Goal: Answer question/provide support: Share knowledge or assist other users

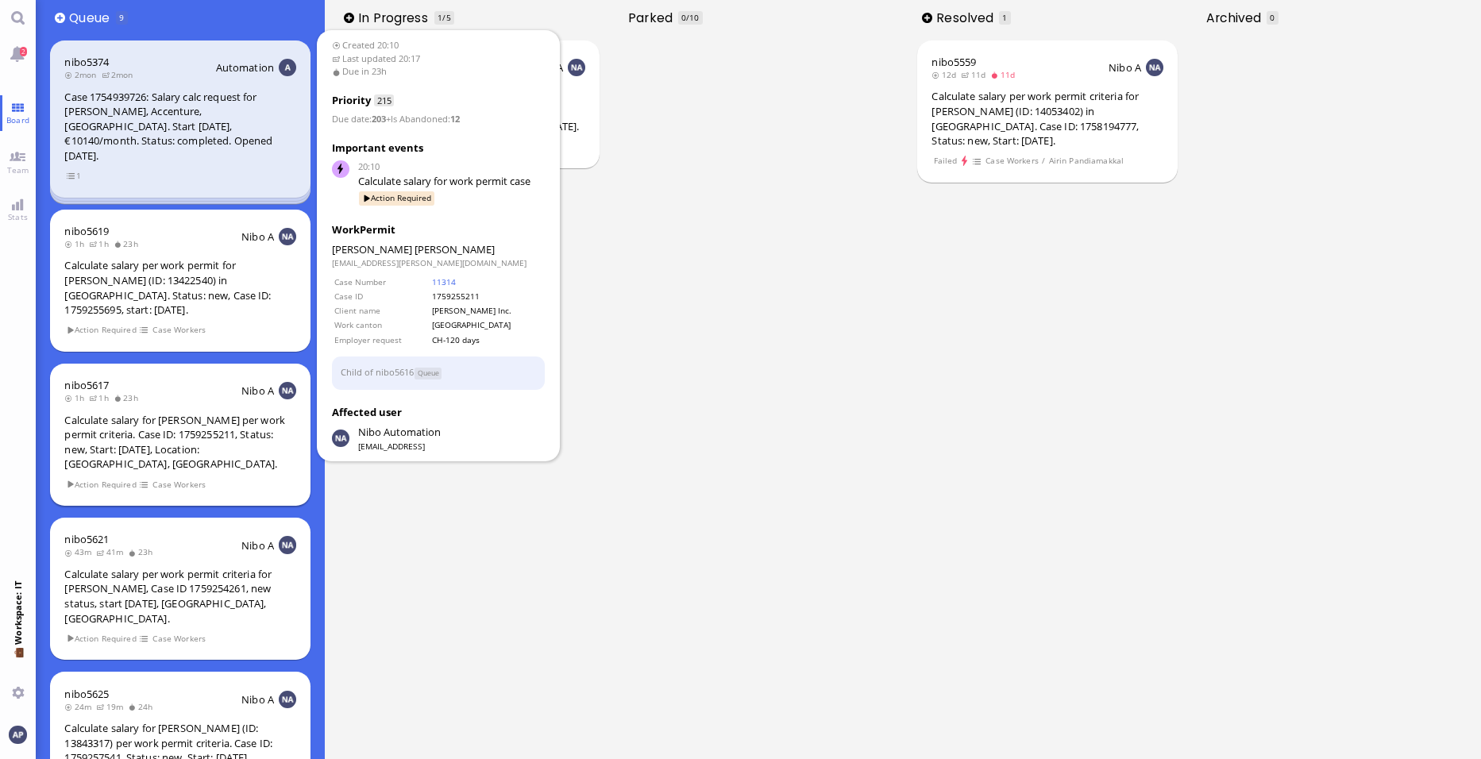
click at [199, 413] on div "Calculate salary for [PERSON_NAME] per work permit criteria. Case ID: 175925521…" at bounding box center [179, 442] width 231 height 59
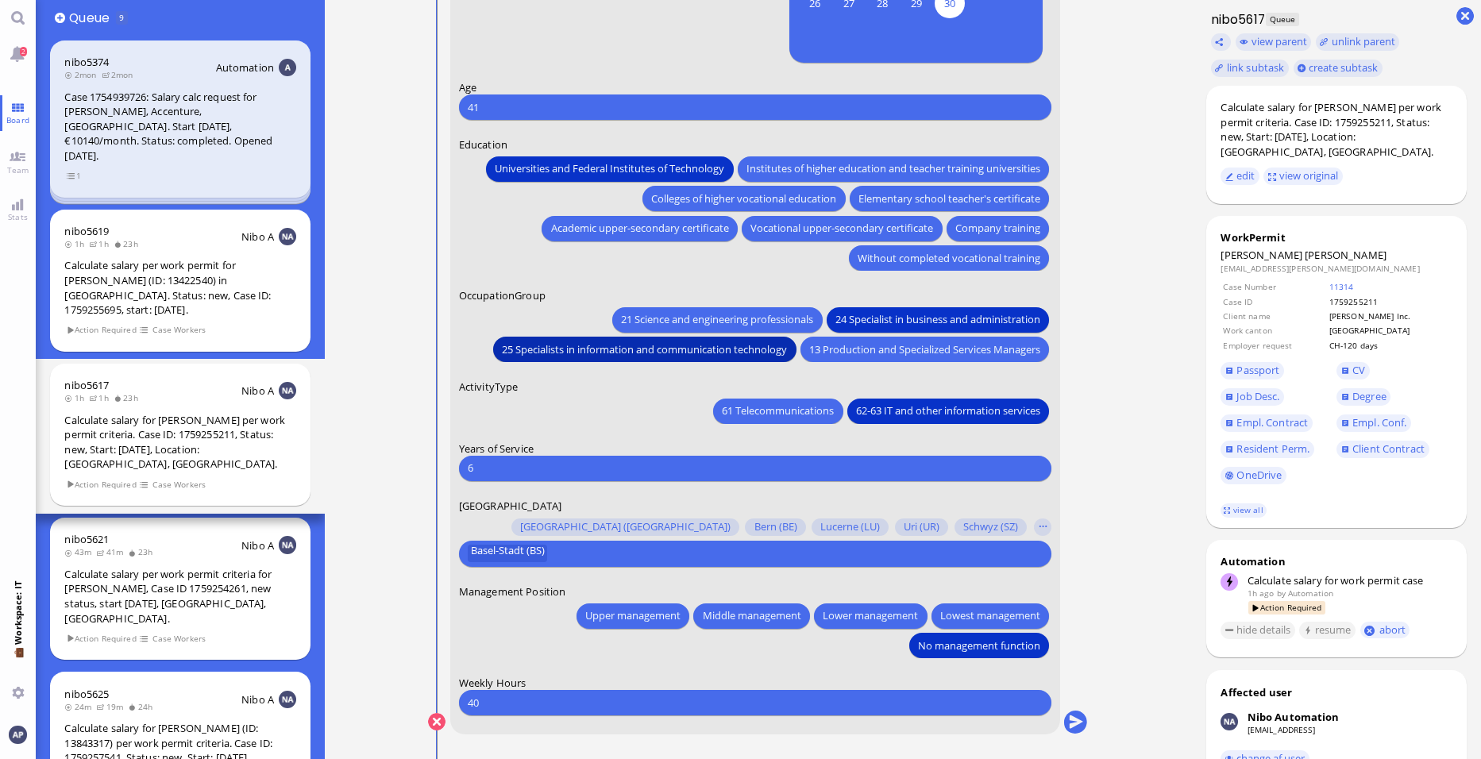
drag, startPoint x: 670, startPoint y: 351, endPoint x: 685, endPoint y: 361, distance: 18.3
click at [670, 351] on span "25 Specialists in information and communication technology" at bounding box center [645, 349] width 285 height 17
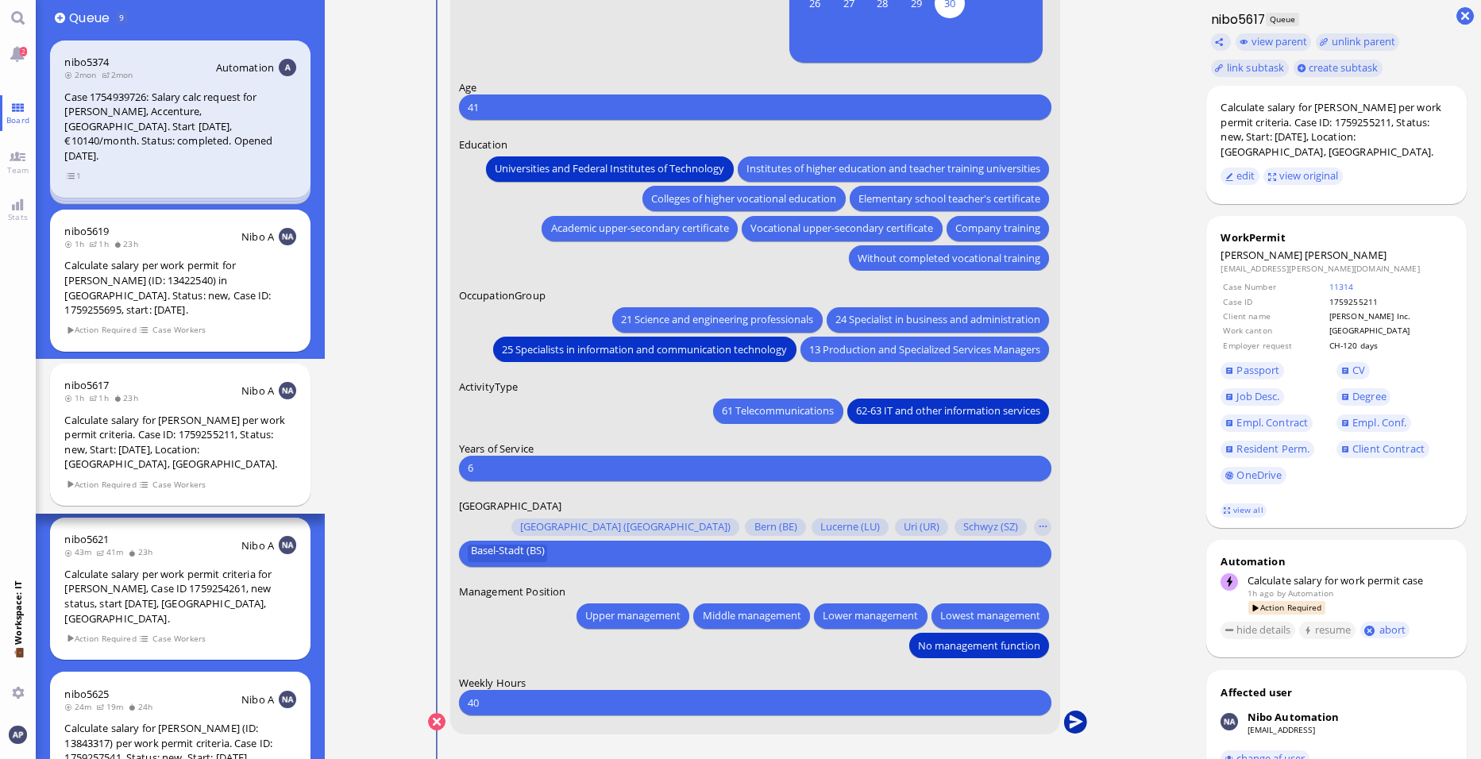
click at [1079, 718] on button "submit" at bounding box center [1076, 723] width 24 height 24
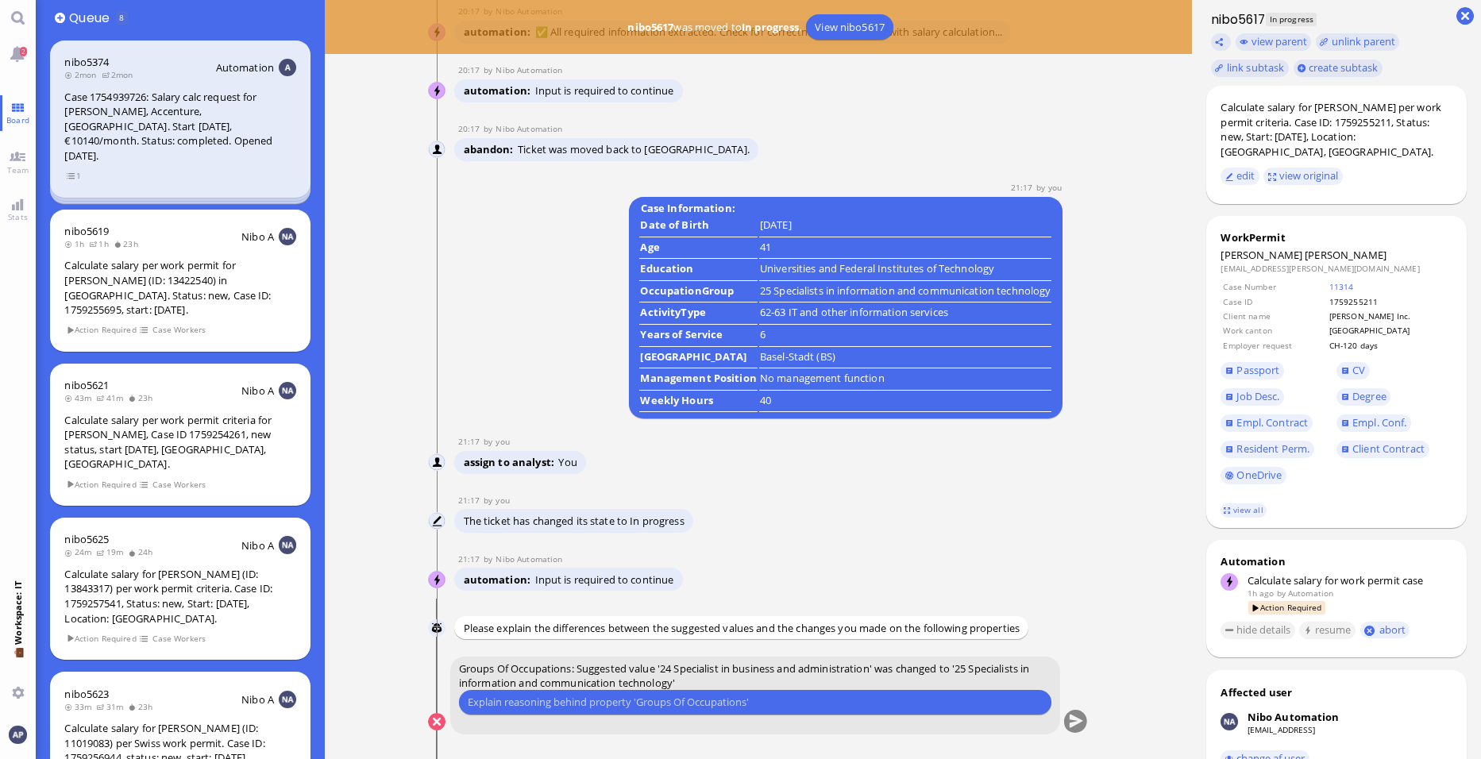
click at [739, 699] on input "text" at bounding box center [755, 702] width 575 height 17
click at [786, 701] on input "he was already here once for the same project, where his" at bounding box center [755, 702] width 575 height 17
click at [816, 702] on input "he has already been employed for the same project in the same role" at bounding box center [755, 702] width 575 height 17
click at [650, 700] on input "he has already been employed for the same project in the same role, where his g…" at bounding box center [755, 702] width 575 height 17
click at [972, 701] on input "he has already been employed for the same project in the same role, where his g…" at bounding box center [755, 702] width 575 height 17
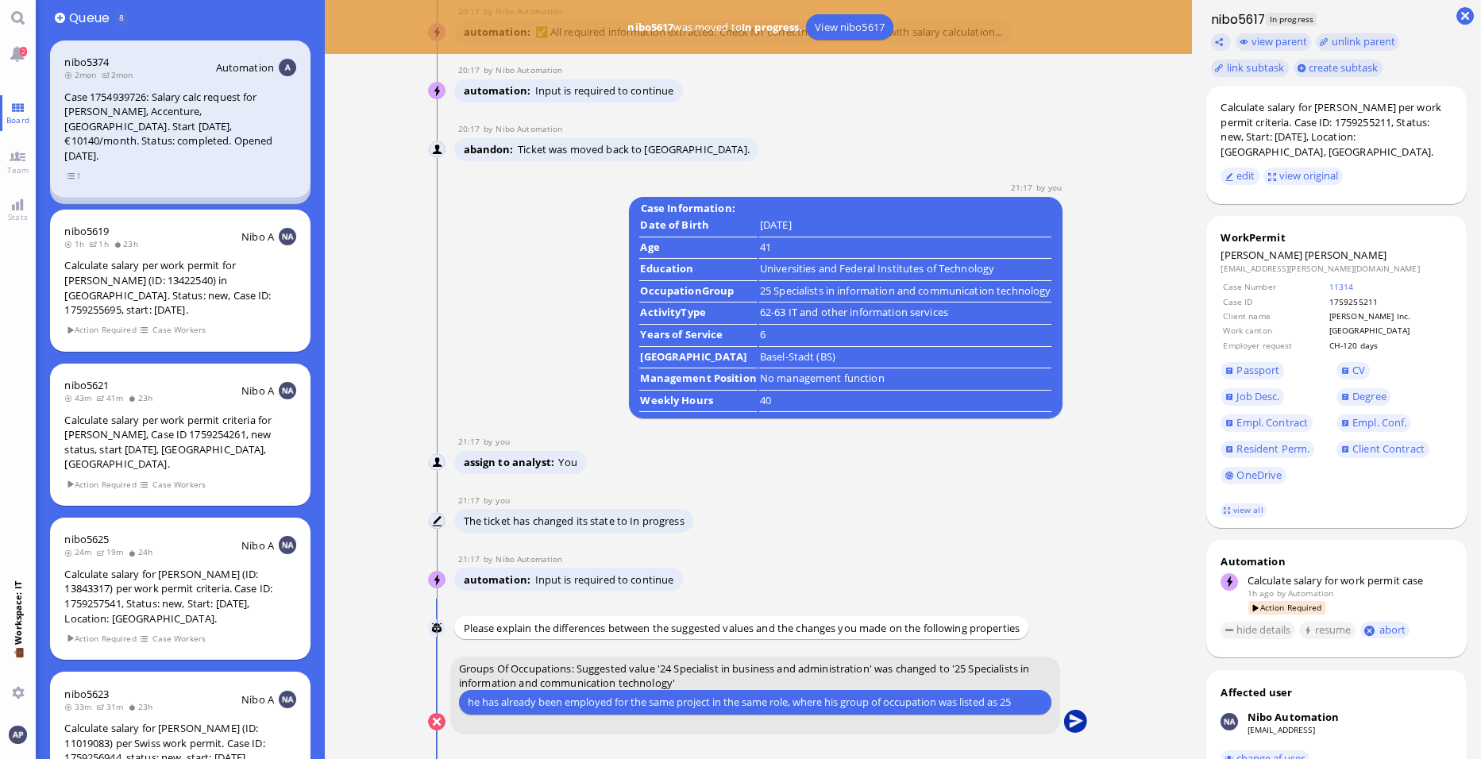
type input "he has already been employed for the same project in the same role, where his g…"
click at [1068, 719] on button "submit" at bounding box center [1076, 723] width 24 height 24
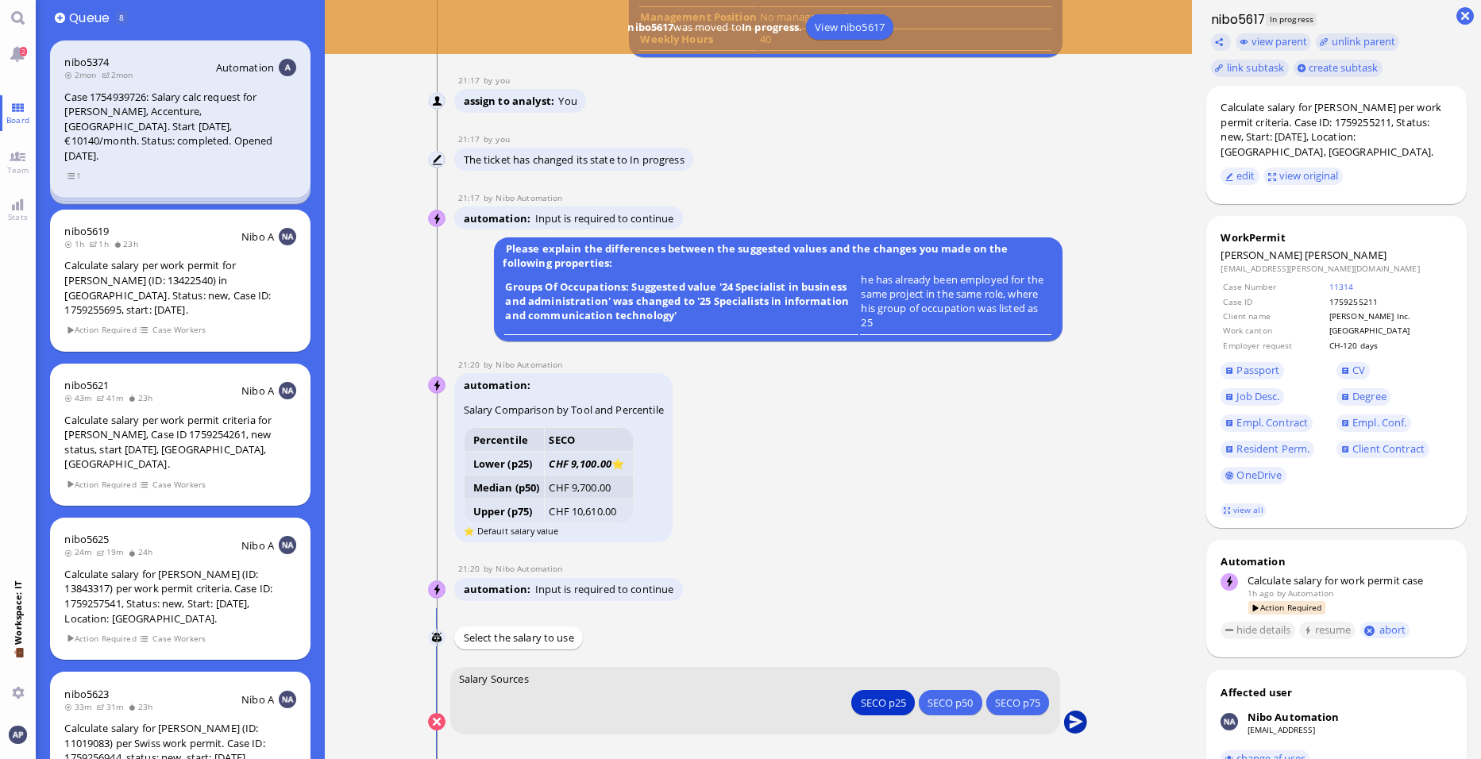
click at [1079, 714] on button "submit" at bounding box center [1076, 723] width 24 height 24
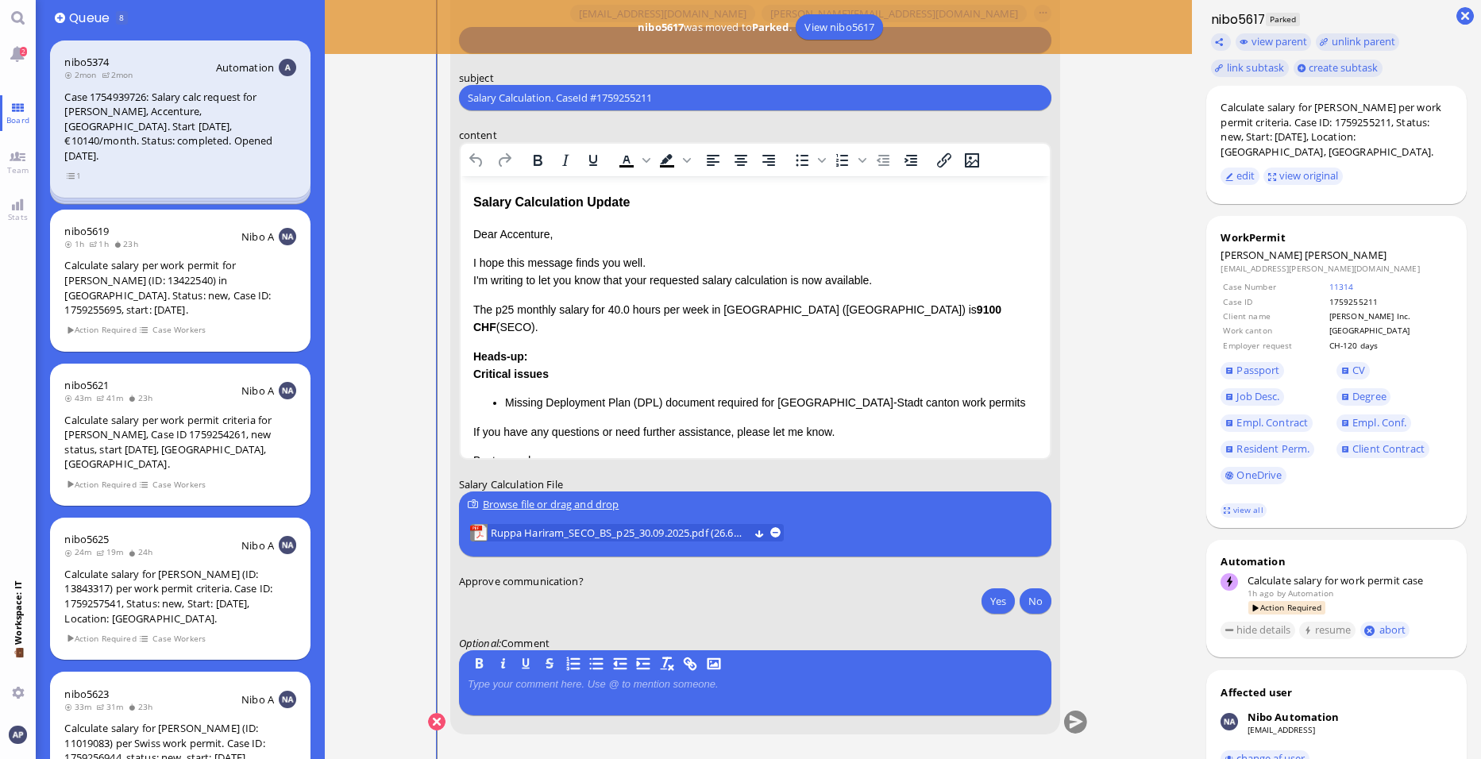
click at [611, 308] on p "The p25 monthly salary for 40.0 hours per week in [GEOGRAPHIC_DATA] (BS) is 910…" at bounding box center [755, 319] width 564 height 36
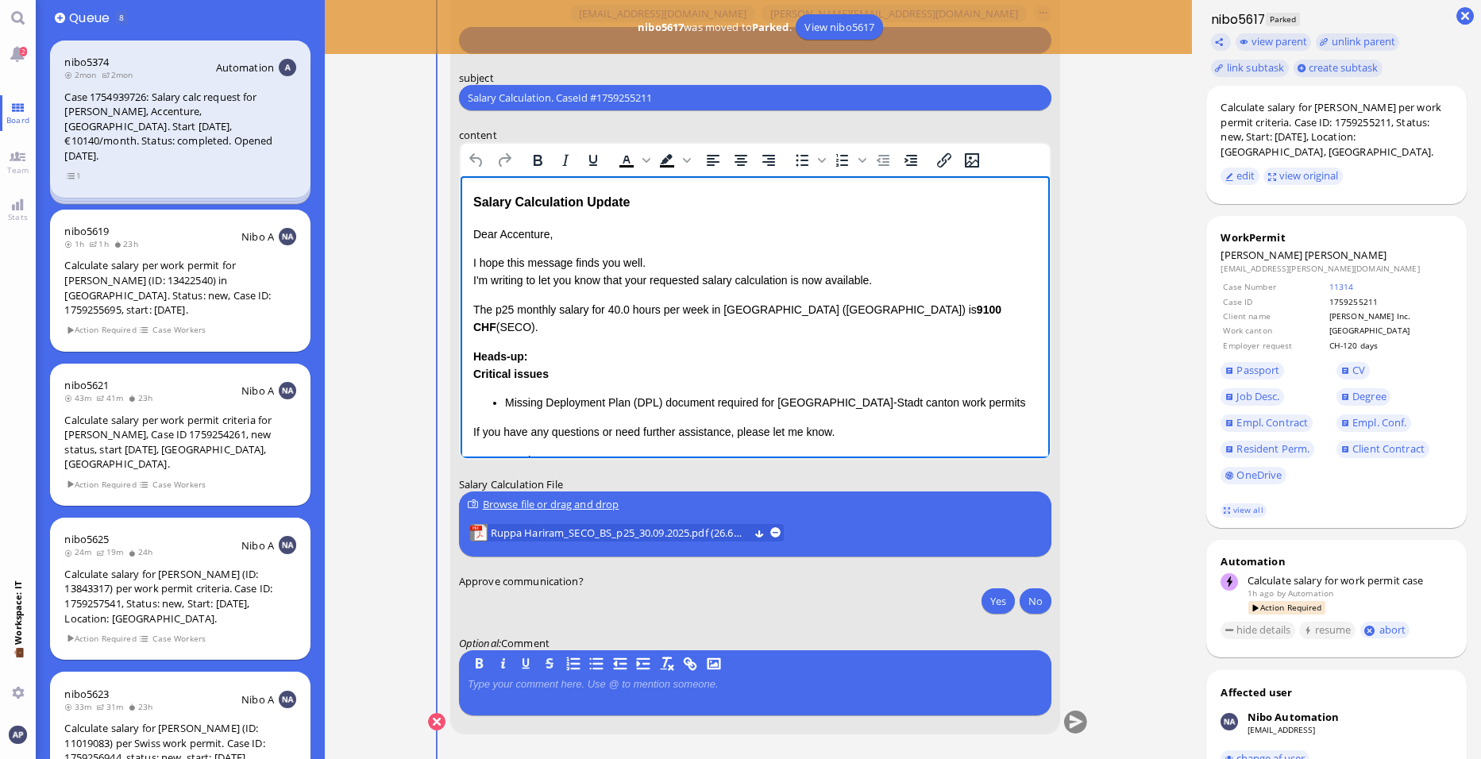
drag, startPoint x: 952, startPoint y: 307, endPoint x: 450, endPoint y: 307, distance: 502.7
click at [461, 307] on html "Salary Calculation Update Dear Accenture, I hope this message finds you well. I…" at bounding box center [755, 365] width 589 height 378
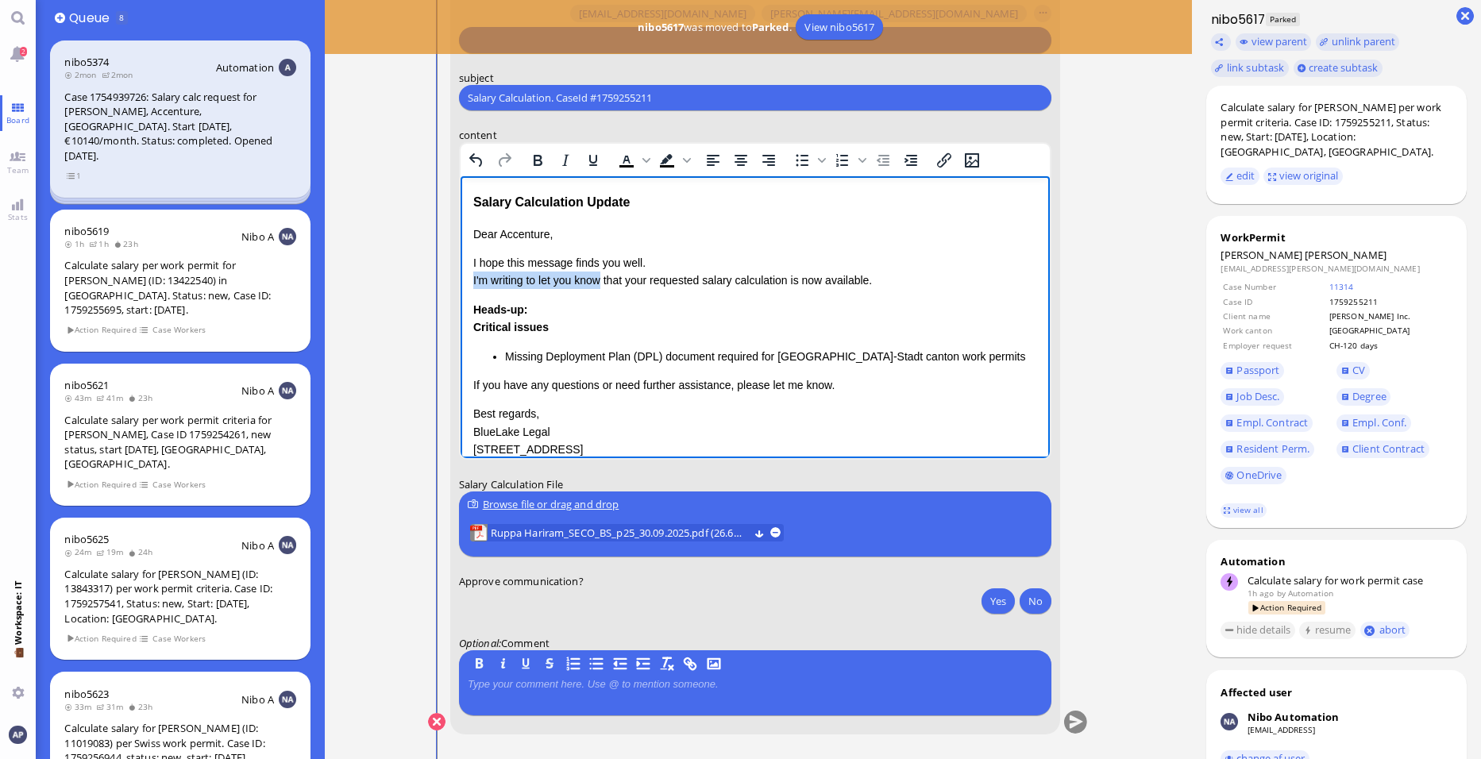
drag, startPoint x: 604, startPoint y: 278, endPoint x: 488, endPoint y: 269, distance: 115.5
click at [473, 277] on p "I hope this message finds you well. I'm writing to let you know that your reque…" at bounding box center [755, 272] width 564 height 36
click at [603, 283] on p "I hope this message finds you well. Please be informed that your requested sala…" at bounding box center [755, 272] width 564 height 36
click at [749, 275] on p "I hope this message finds you well. Please be informed that the requested salar…" at bounding box center [755, 272] width 564 height 36
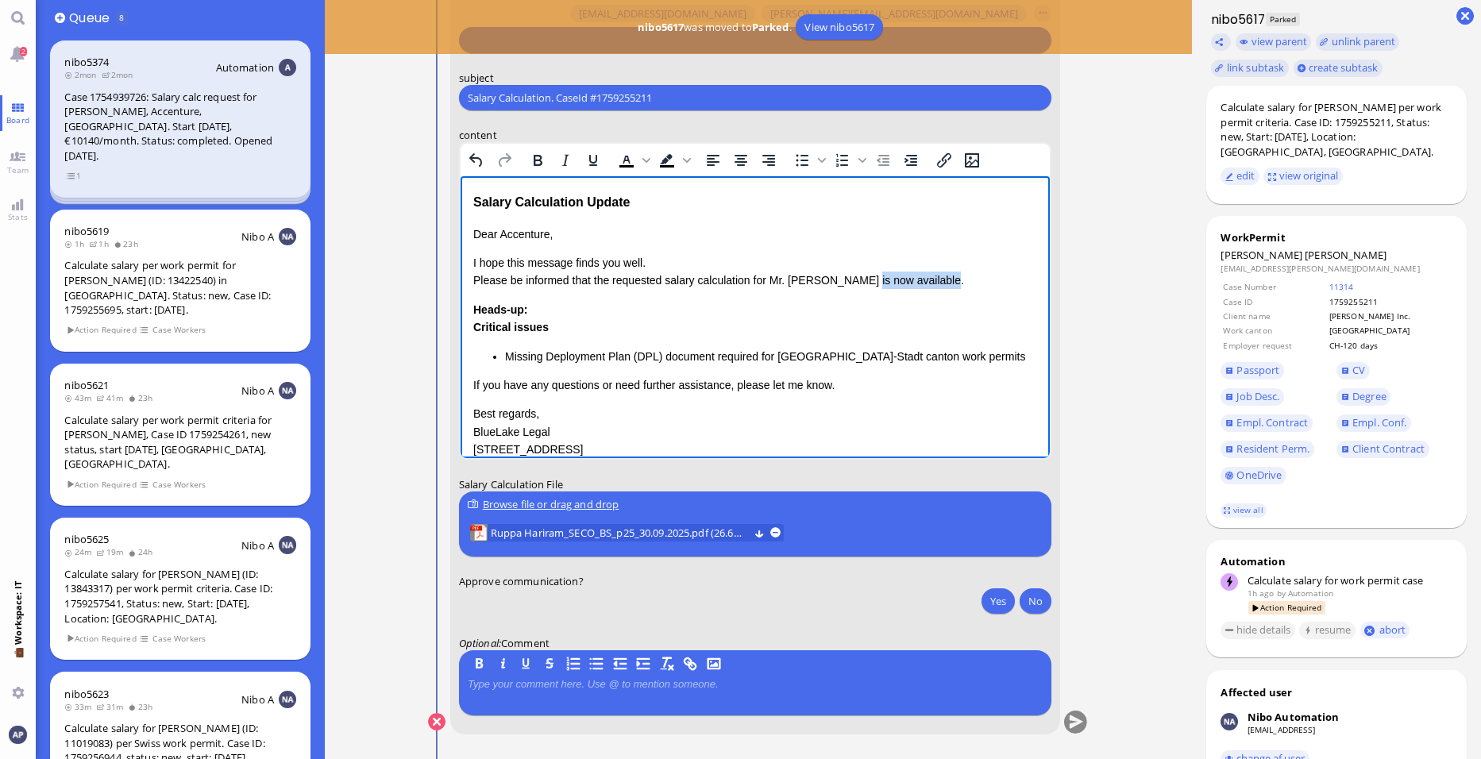
drag, startPoint x: 940, startPoint y: 279, endPoint x: 863, endPoint y: 276, distance: 77.1
click at [863, 276] on p "I hope this message finds you well. Please be informed that the requested salar…" at bounding box center [755, 272] width 564 height 36
click at [553, 324] on div "Critical issues Missing Deployment Plan (DPL) document required for [GEOGRAPHIC…" at bounding box center [755, 341] width 564 height 47
drag, startPoint x: 557, startPoint y: 328, endPoint x: 453, endPoint y: 328, distance: 104.0
click at [461, 328] on html "Salary Calculation Update Dear Accenture, I hope this message finds you well. P…" at bounding box center [755, 341] width 589 height 331
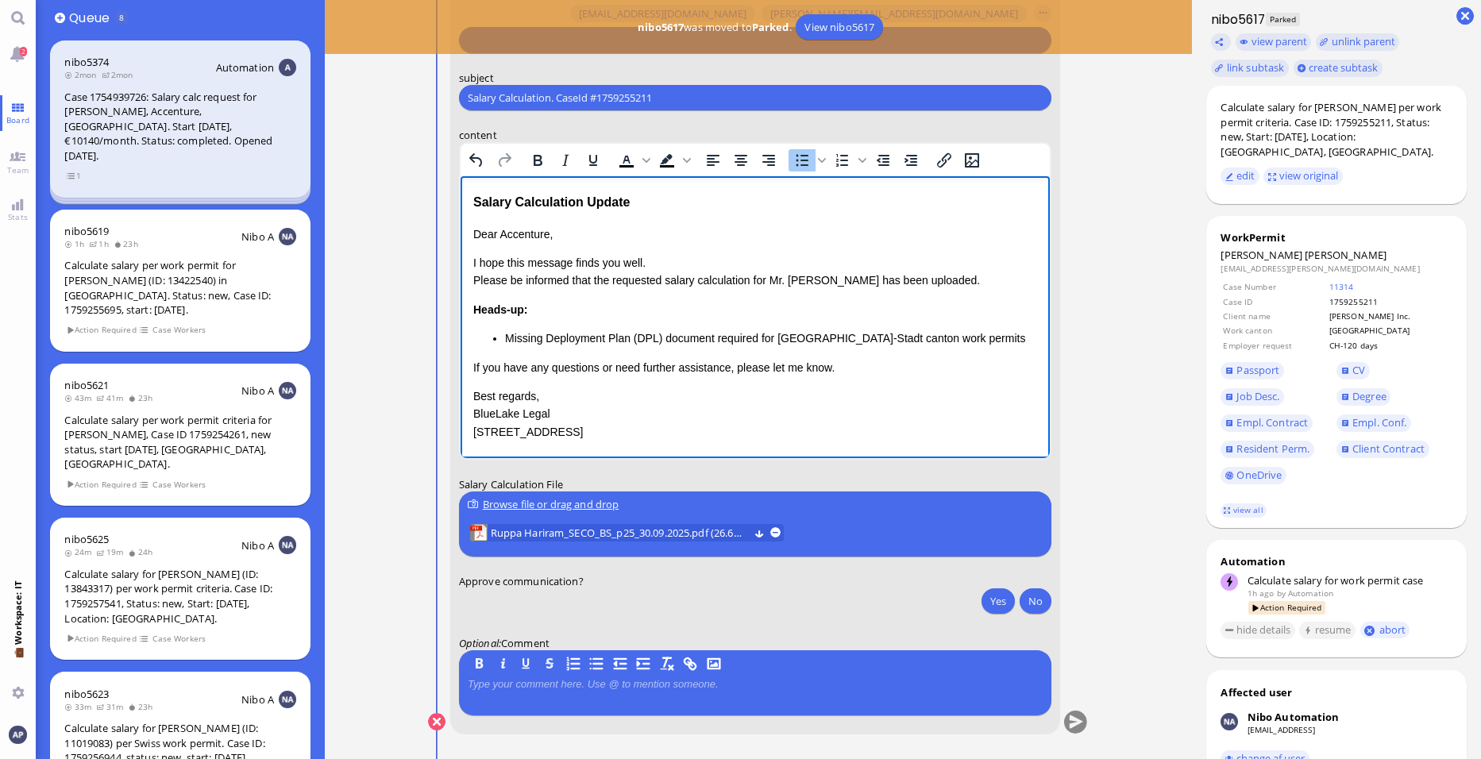
click at [940, 337] on li "Missing Deployment Plan (DPL) document required for [GEOGRAPHIC_DATA]-Stadt can…" at bounding box center [771, 338] width 532 height 17
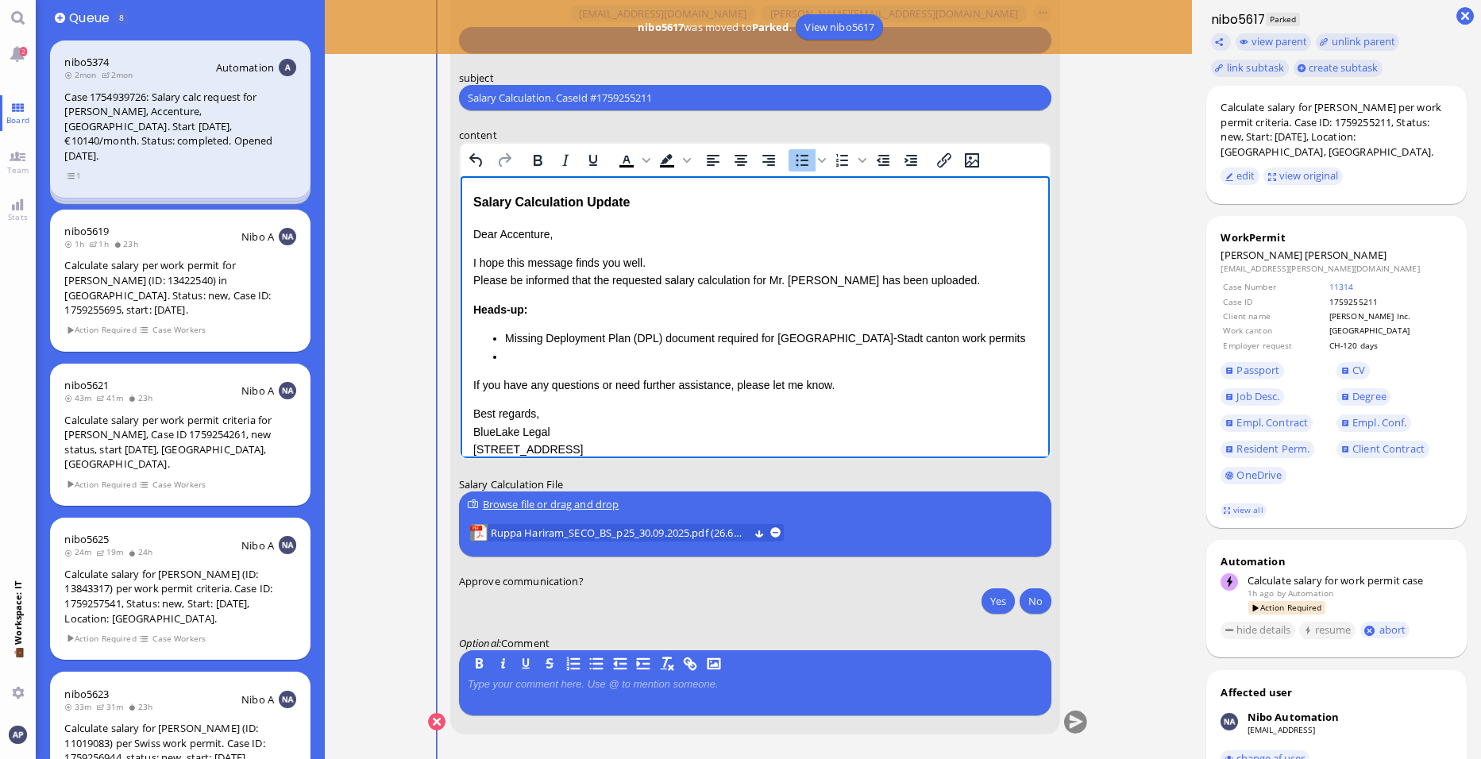
click at [507, 342] on li "Missing Deployment Plan (DPL) document required for [GEOGRAPHIC_DATA]-Stadt can…" at bounding box center [771, 338] width 532 height 17
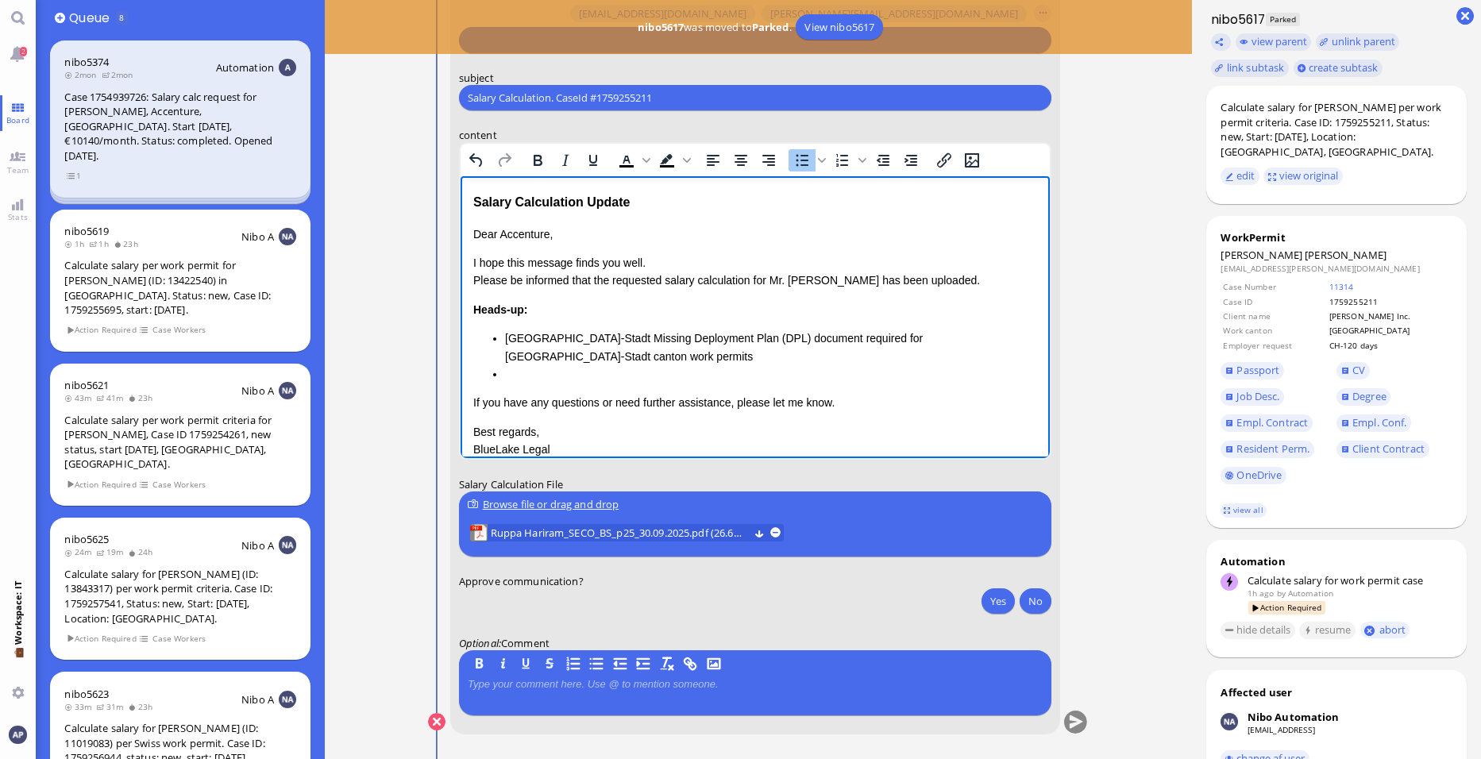
click at [507, 342] on li "[GEOGRAPHIC_DATA]-Stadt Missing Deployment Plan (DPL) document required for [GE…" at bounding box center [771, 348] width 532 height 36
click at [508, 338] on li "work permits in [GEOGRAPHIC_DATA]-Stadt Missing Deployment Plan (DPL) document …" at bounding box center [771, 348] width 532 height 36
click at [511, 340] on li "work permits in [GEOGRAPHIC_DATA]-Stadt Missing Deployment Plan (DPL) document …" at bounding box center [771, 348] width 532 height 36
click at [584, 335] on li "Work permits in [GEOGRAPHIC_DATA] Missing Deployment Plan (DPL) document requir…" at bounding box center [771, 348] width 532 height 36
click at [680, 337] on li "Work permits in canton [GEOGRAPHIC_DATA] Missing Deployment Plan (DPL) document…" at bounding box center [771, 348] width 532 height 36
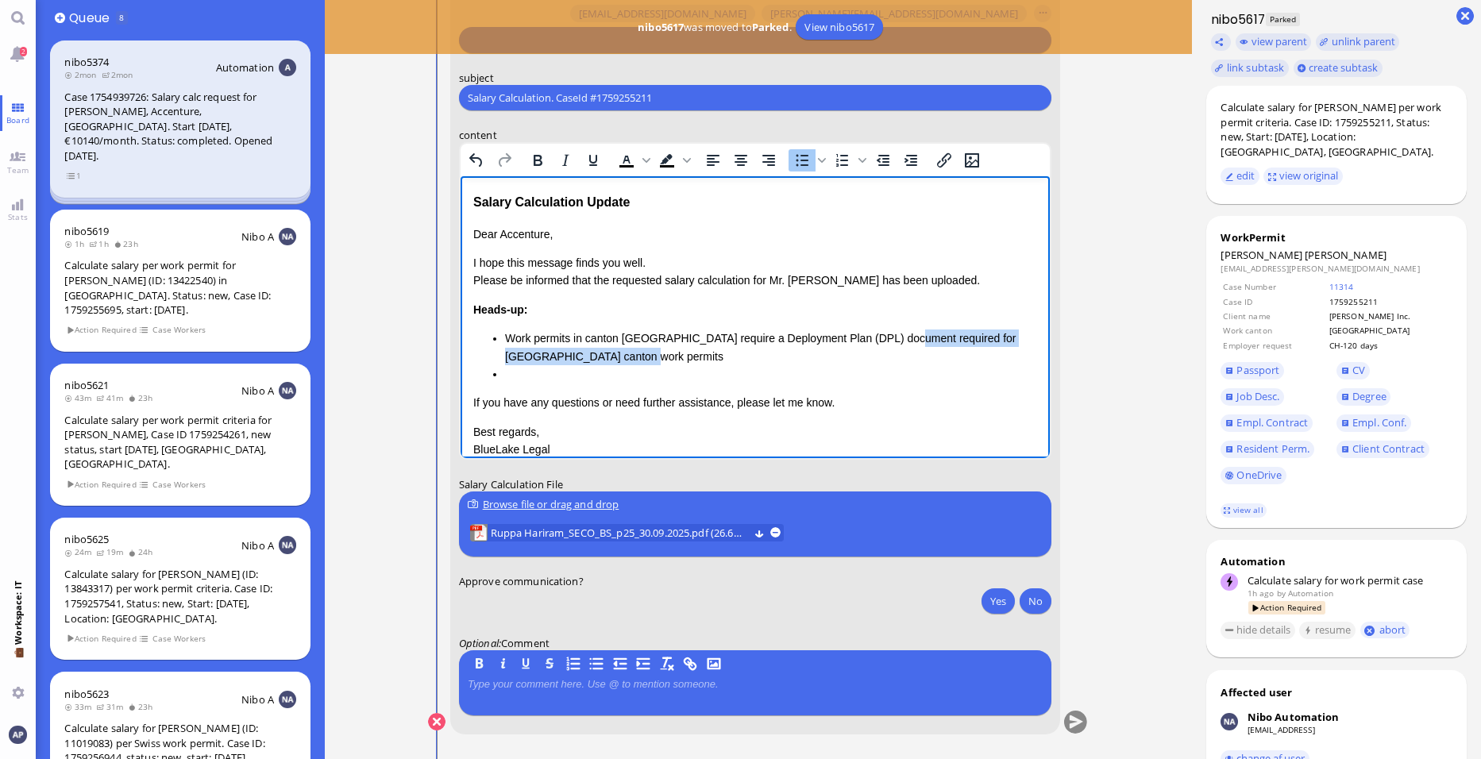
drag, startPoint x: 897, startPoint y: 339, endPoint x: 901, endPoint y: 352, distance: 13.1
click at [901, 352] on li "Work permits in canton [GEOGRAPHIC_DATA] require a Deployment Plan (DPL) docume…" at bounding box center [771, 348] width 532 height 36
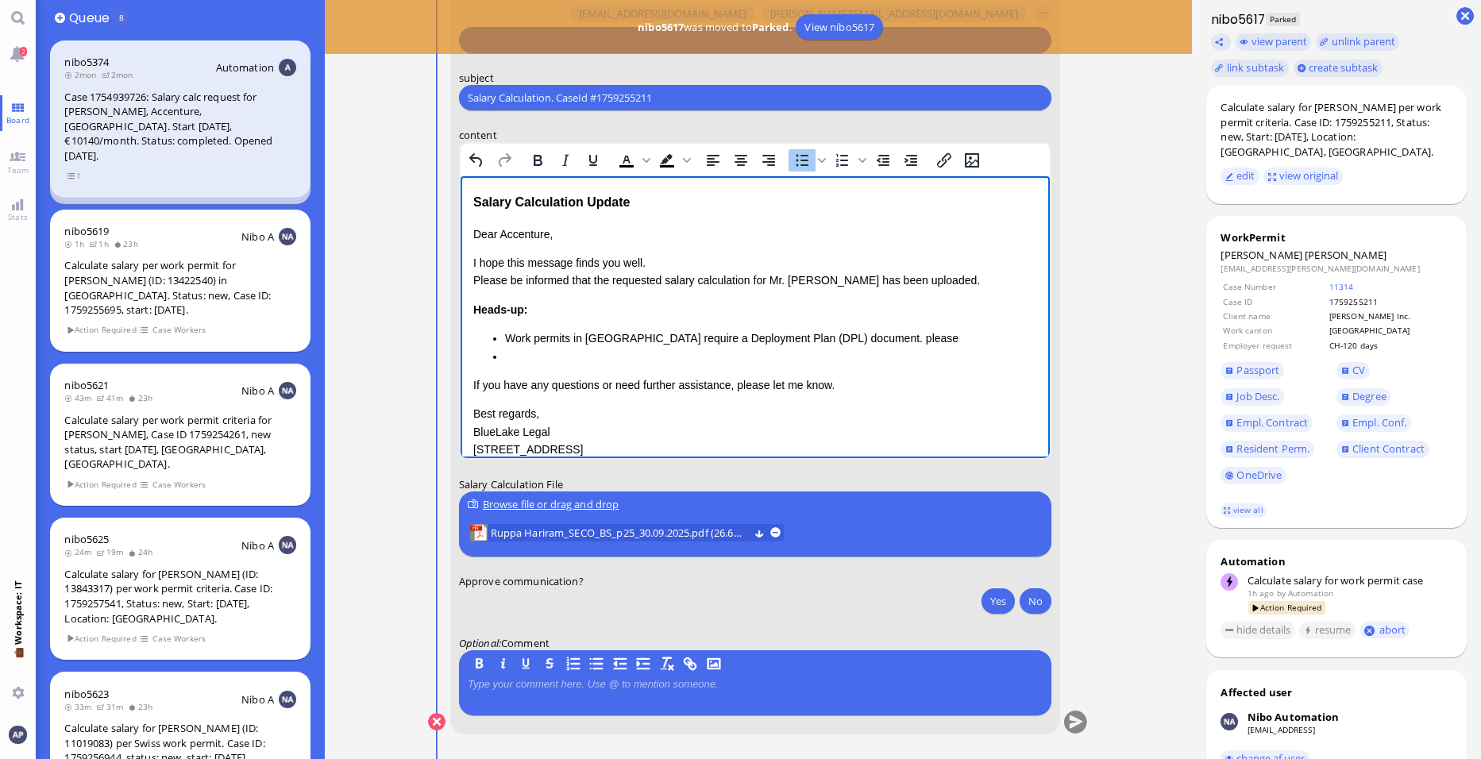
click at [680, 355] on li "Rich Text Area. Press ALT-0 for help." at bounding box center [771, 356] width 532 height 17
click at [955, 342] on li "Work permits in [GEOGRAPHIC_DATA] require a Deployment Plan (DPL) document. ple…" at bounding box center [771, 338] width 532 height 17
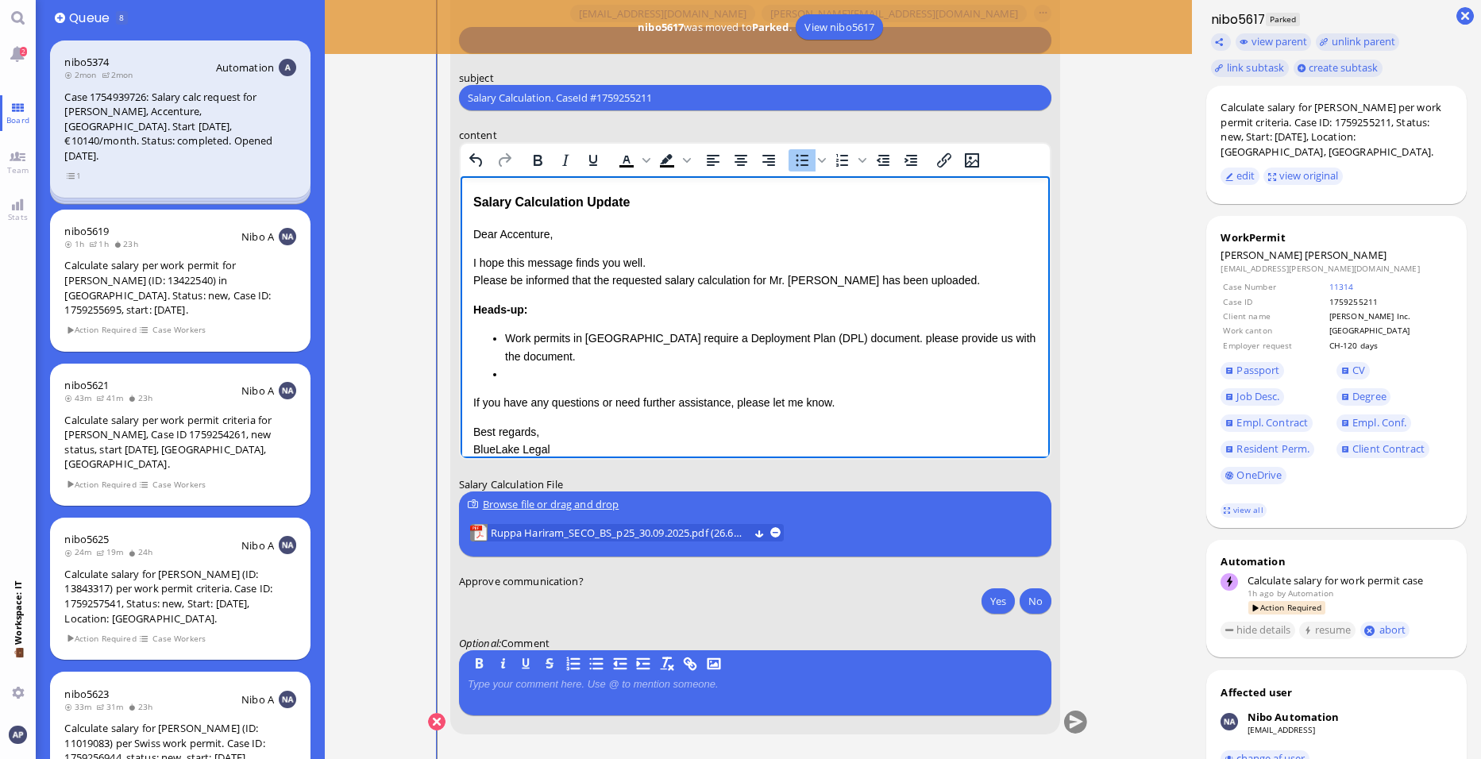
click at [900, 340] on li "Work permits in [GEOGRAPHIC_DATA] require a Deployment Plan (DPL) document. ple…" at bounding box center [771, 348] width 532 height 36
click at [507, 335] on li "Work permits in [GEOGRAPHIC_DATA] require a Deployment Plan (DPL) document. ple…" at bounding box center [771, 348] width 532 height 36
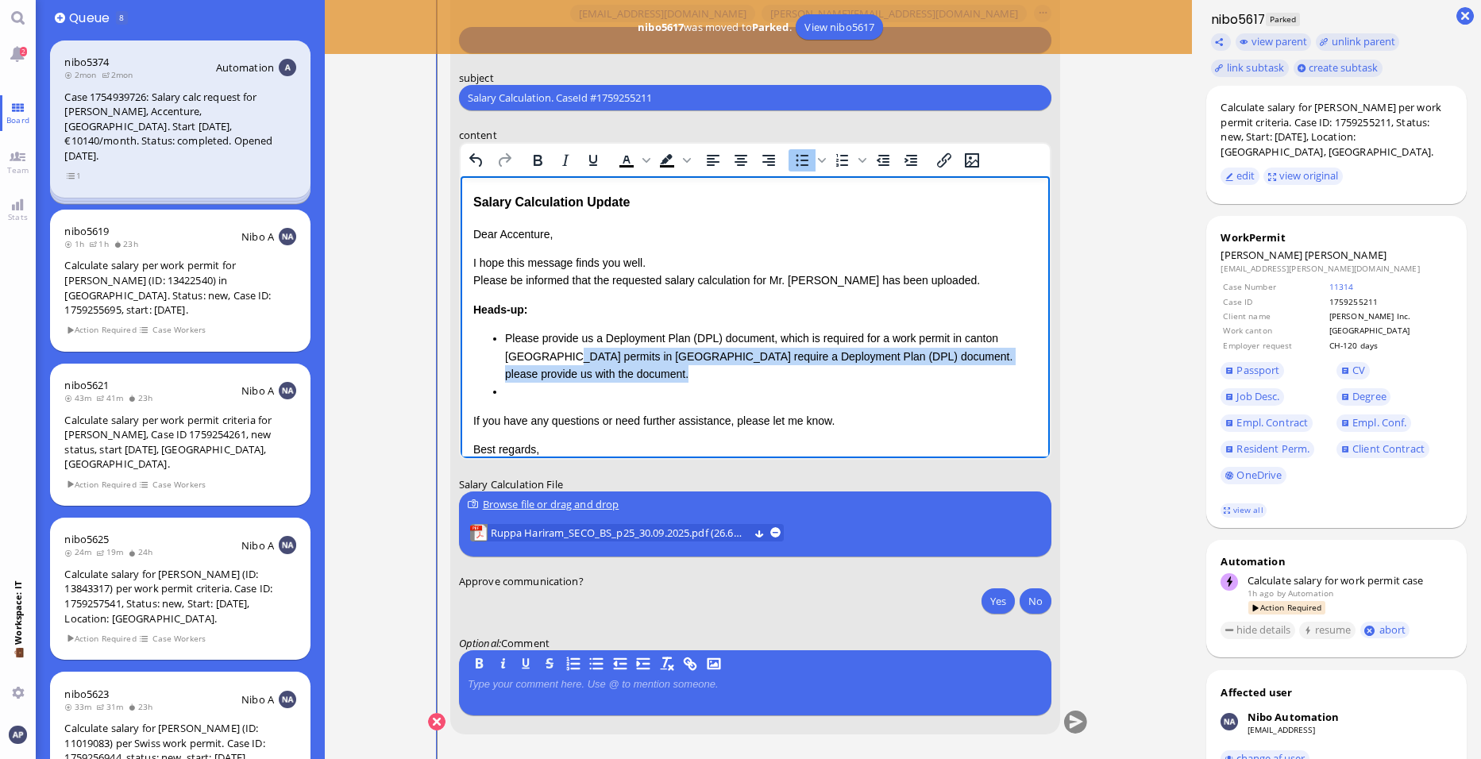
drag, startPoint x: 679, startPoint y: 374, endPoint x: 563, endPoint y: 359, distance: 116.9
click at [563, 359] on li "Please provide us a Deployment Plan (DPL) document, which is required for a wor…" at bounding box center [771, 356] width 532 height 53
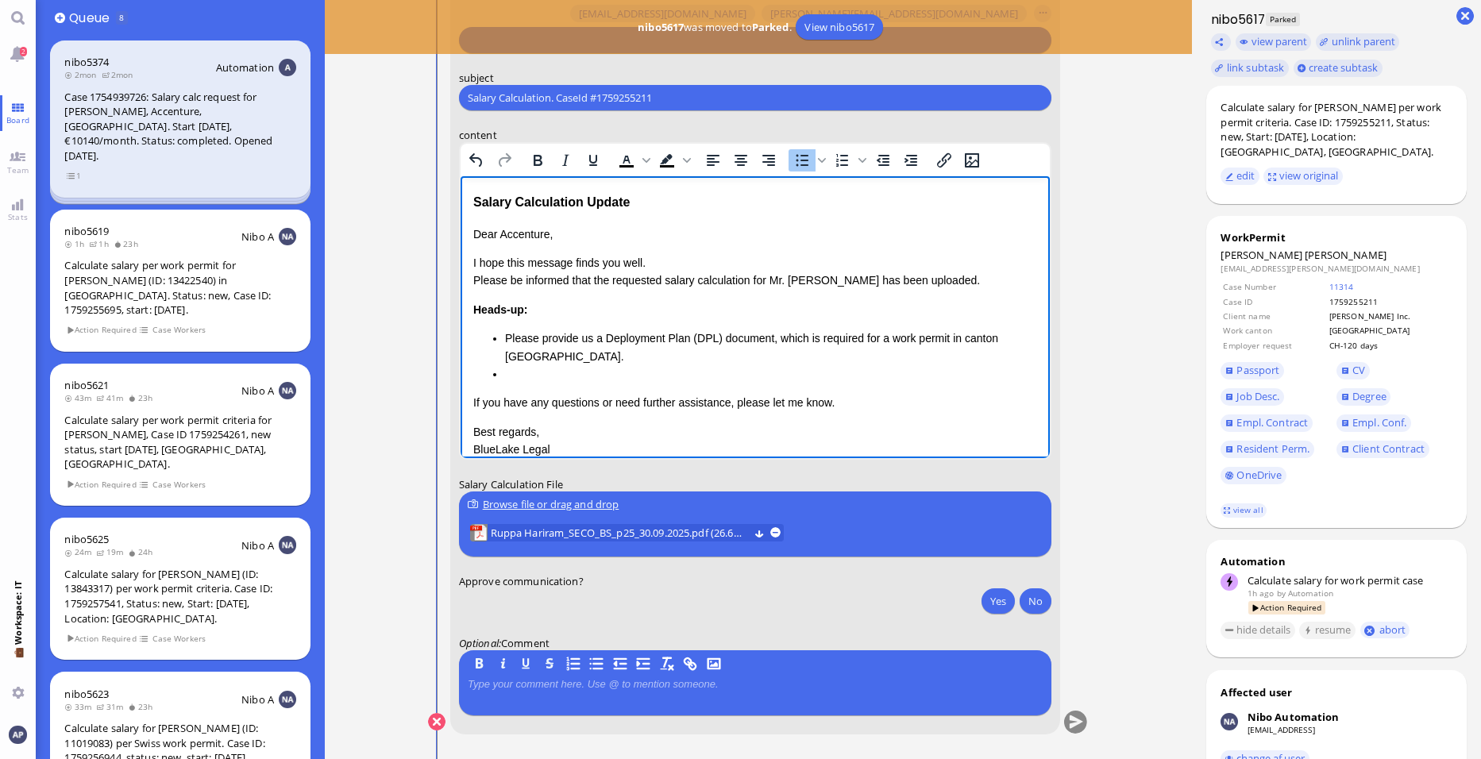
click at [862, 282] on p "I hope this message finds you well. Please be informed that the requested salar…" at bounding box center [755, 272] width 564 height 36
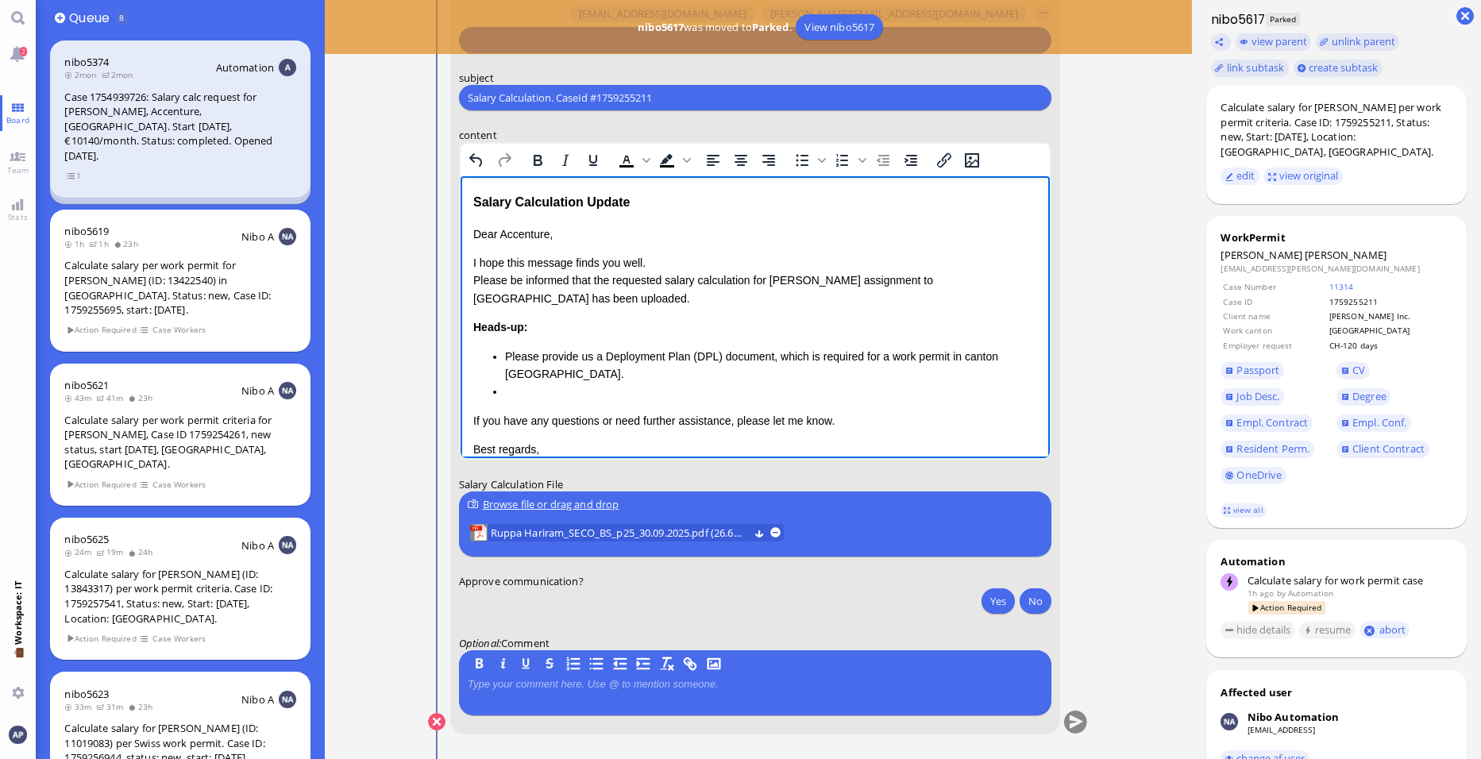
click at [627, 292] on p "I hope this message finds you well. Please be informed that the requested salar…" at bounding box center [755, 280] width 564 height 53
click at [593, 354] on li "Please provide us a Deployment Plan (DPL) document, which is required for a wor…" at bounding box center [771, 366] width 532 height 36
click at [554, 387] on li "Rich Text Area. Press ALT-0 for help." at bounding box center [771, 391] width 532 height 17
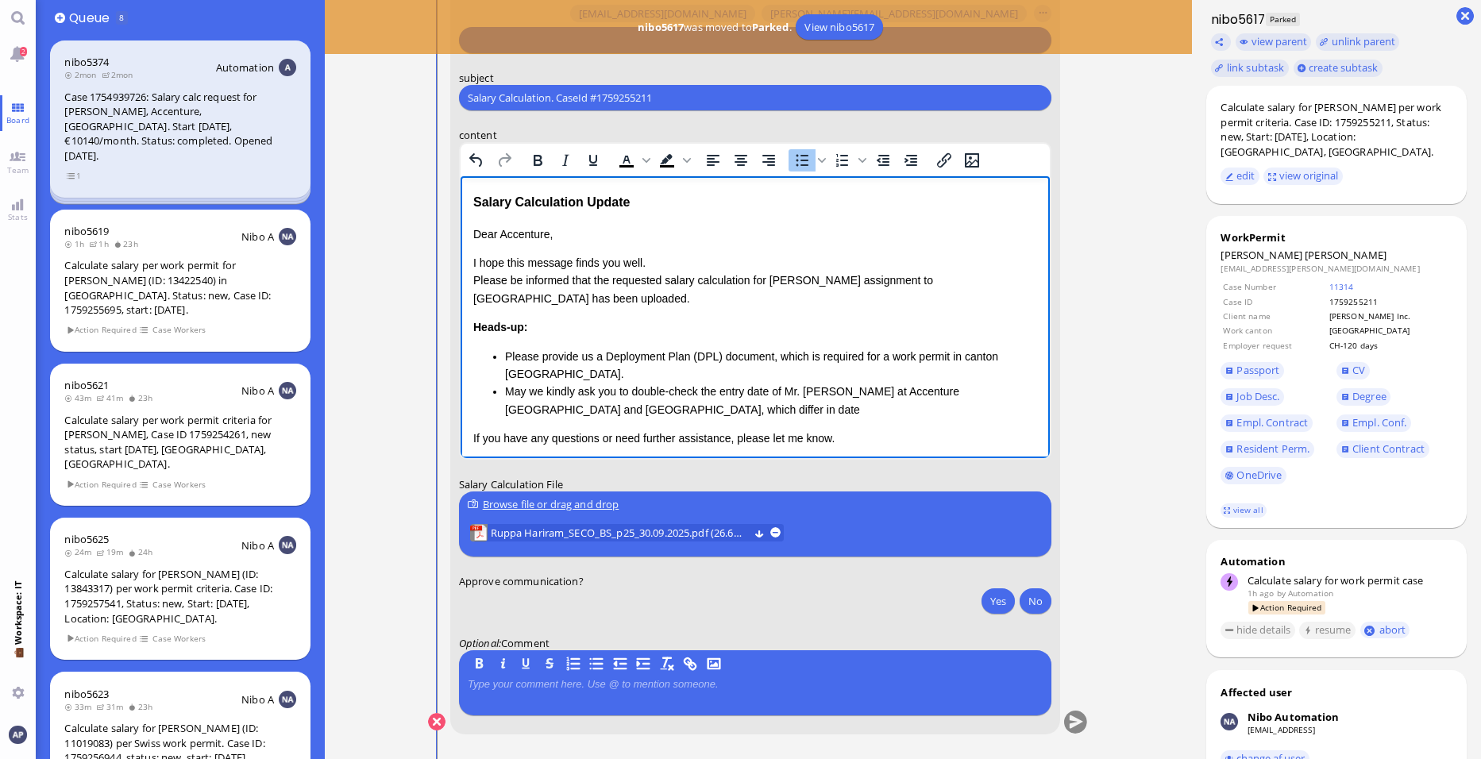
click at [715, 388] on li "May we kindly ask you to double-check the entry date of Mr. [PERSON_NAME] at Ac…" at bounding box center [771, 401] width 532 height 36
click at [701, 392] on li "May we kindly ask you to double-check the entry date of Mr. [PERSON_NAME] at Ac…" at bounding box center [771, 401] width 532 height 36
click at [733, 406] on li "May we kindly ask you to double-check the entry date of Mr. [PERSON_NAME] at Ac…" at bounding box center [771, 401] width 532 height 36
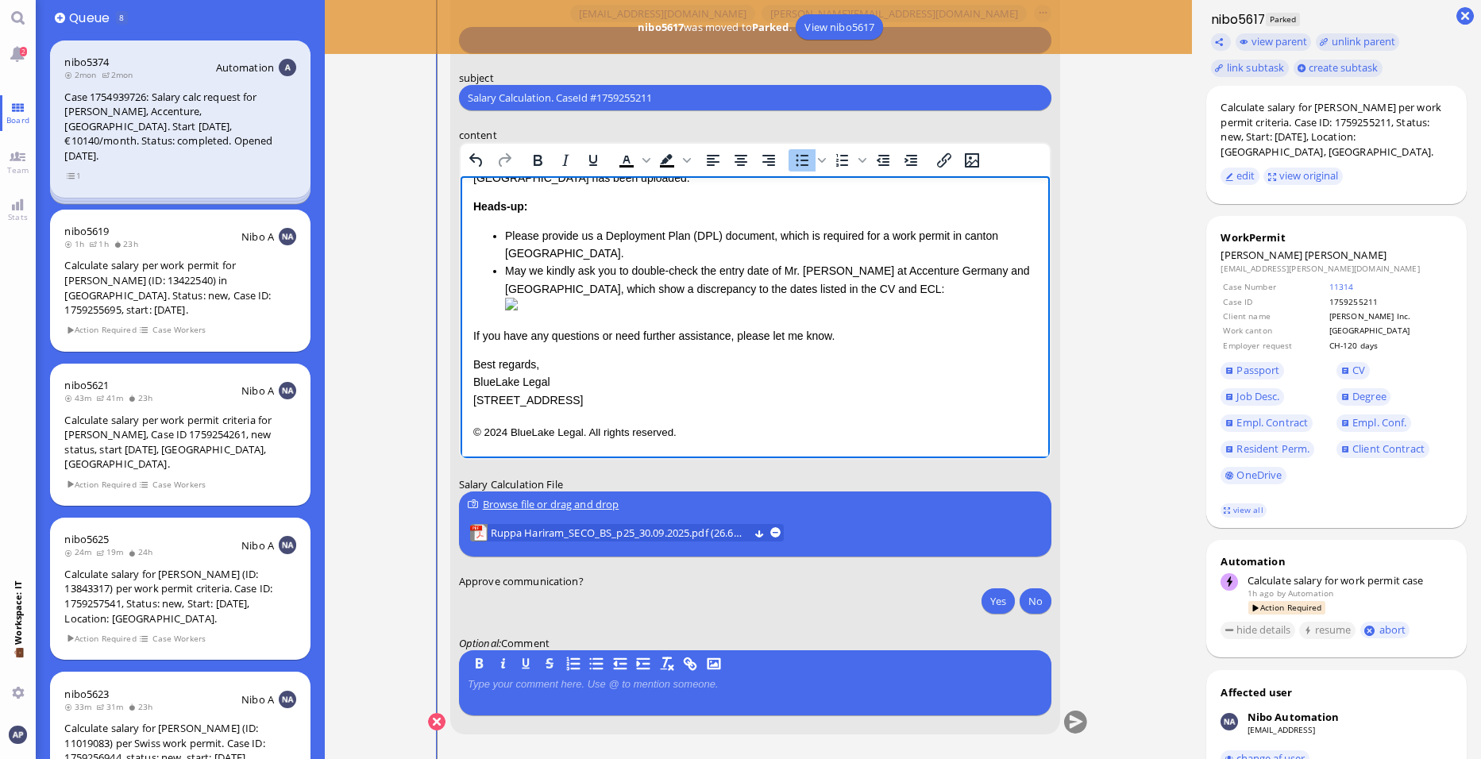
scroll to position [195, 0]
click at [518, 298] on img "Rich Text Area. Press ALT-0 for help." at bounding box center [511, 304] width 13 height 13
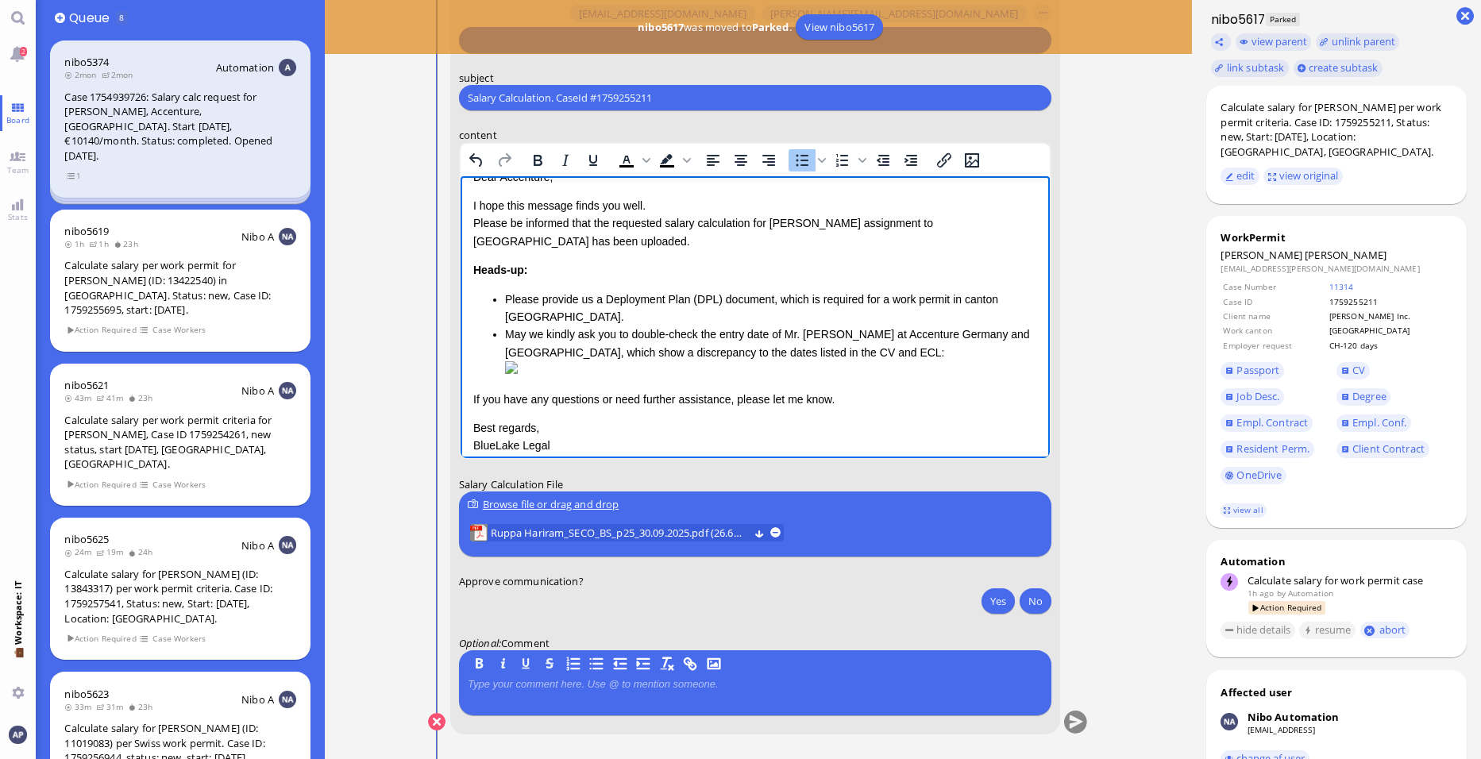
scroll to position [36, 0]
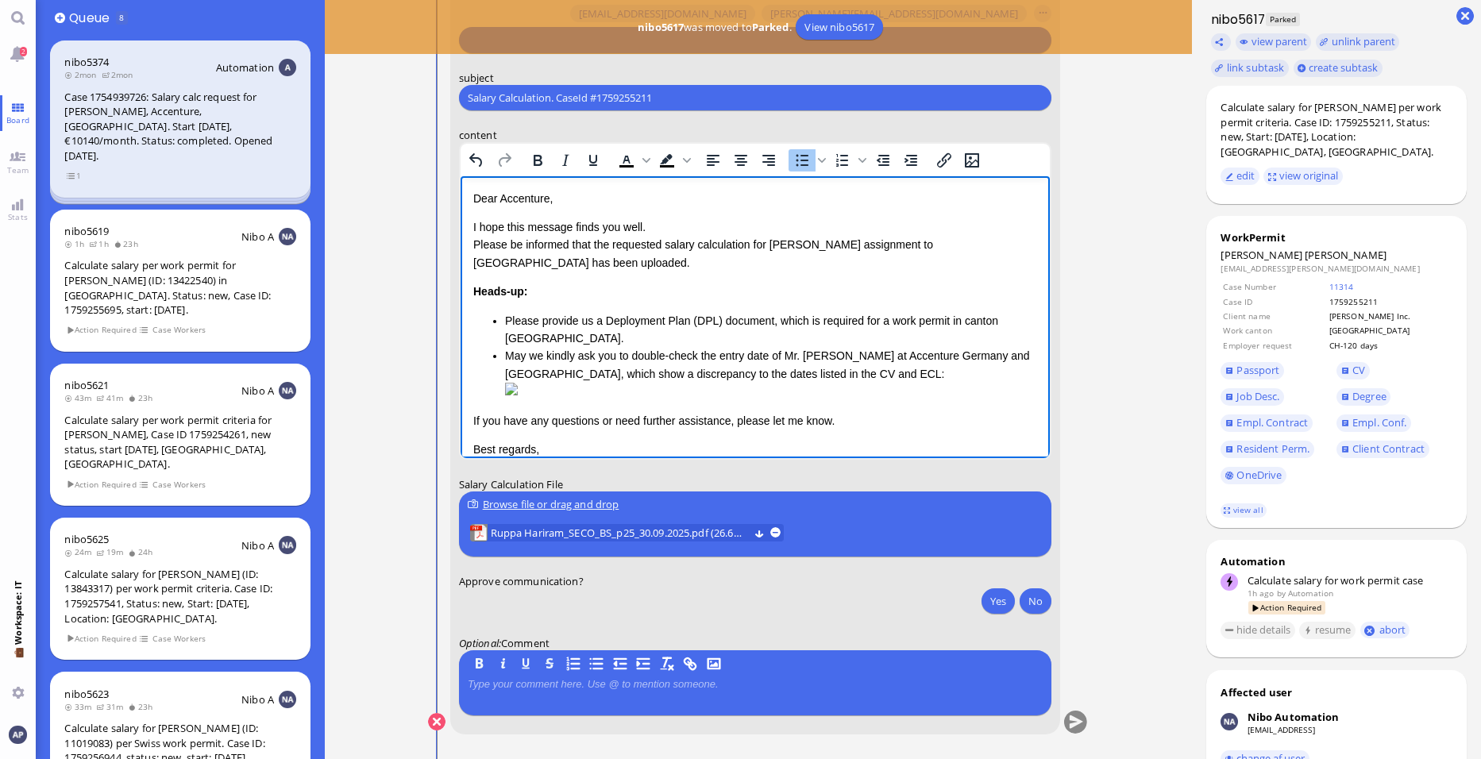
click at [842, 376] on li "May we kindly ask you to double-check the entry date of Mr. [PERSON_NAME] at Ac…" at bounding box center [771, 373] width 532 height 53
click at [859, 374] on li "May we kindly ask you to double-check the entry date of Mr. [PERSON_NAME] at Ac…" at bounding box center [771, 373] width 532 height 53
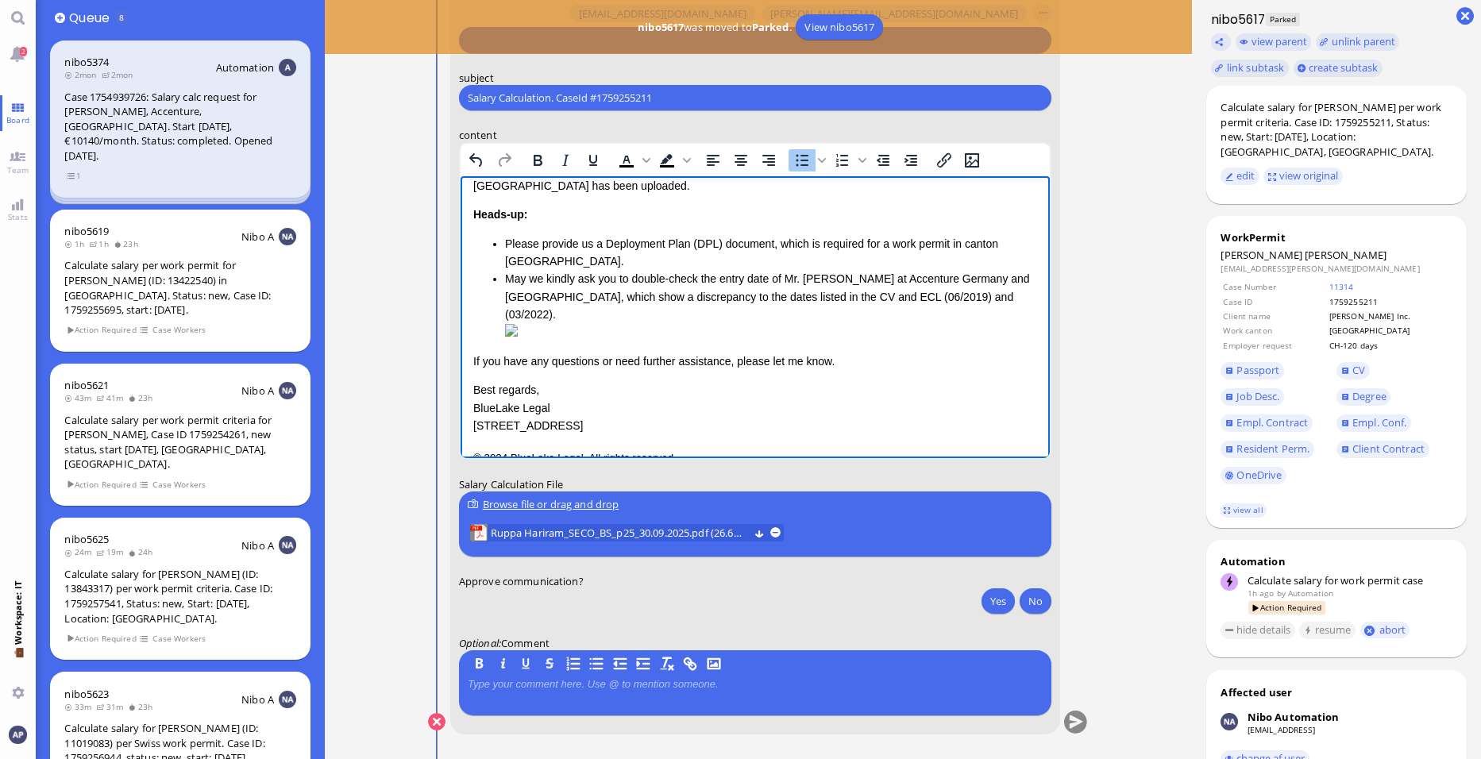
scroll to position [115, 0]
click at [882, 272] on li "May we kindly ask you to double-check the entry date of Mr. [PERSON_NAME] at Ac…" at bounding box center [771, 303] width 532 height 71
click at [673, 295] on li "May we kindly ask you to double-check the entry date of Mr. [PERSON_NAME] at Ac…" at bounding box center [771, 303] width 532 height 71
click at [786, 297] on li "May we kindly ask you to double-check the entry date of Mr. [PERSON_NAME] at Ac…" at bounding box center [771, 303] width 532 height 71
click at [814, 291] on li "May we kindly ask you to double-check the entry date of Mr. [PERSON_NAME] at Ac…" at bounding box center [771, 303] width 532 height 71
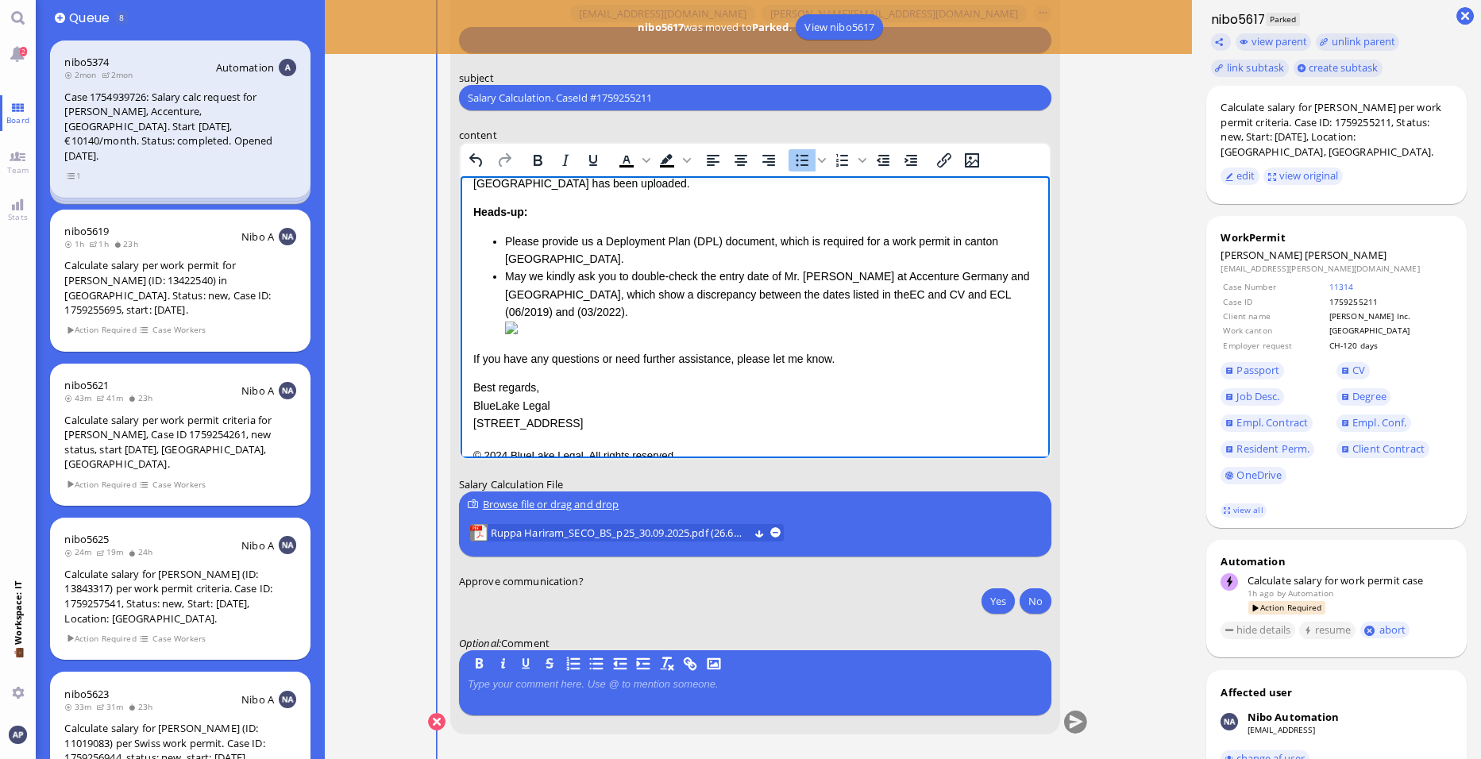
click at [890, 293] on li "May we kindly ask you to double-check the entry date of Mr. [PERSON_NAME] at Ac…" at bounding box center [771, 303] width 532 height 71
drag, startPoint x: 816, startPoint y: 291, endPoint x: 829, endPoint y: 315, distance: 28.1
click at [816, 294] on li "May we kindly ask you to double-check the entry date of Mr. [PERSON_NAME] at Ac…" at bounding box center [771, 303] width 532 height 71
click at [853, 290] on li "May we kindly ask you to double-check the entry date of Mr. [PERSON_NAME] at Ac…" at bounding box center [771, 303] width 532 height 71
click at [886, 291] on li "May we kindly ask you to double-check the entry date of Mr. [PERSON_NAME] at Ac…" at bounding box center [771, 303] width 532 height 71
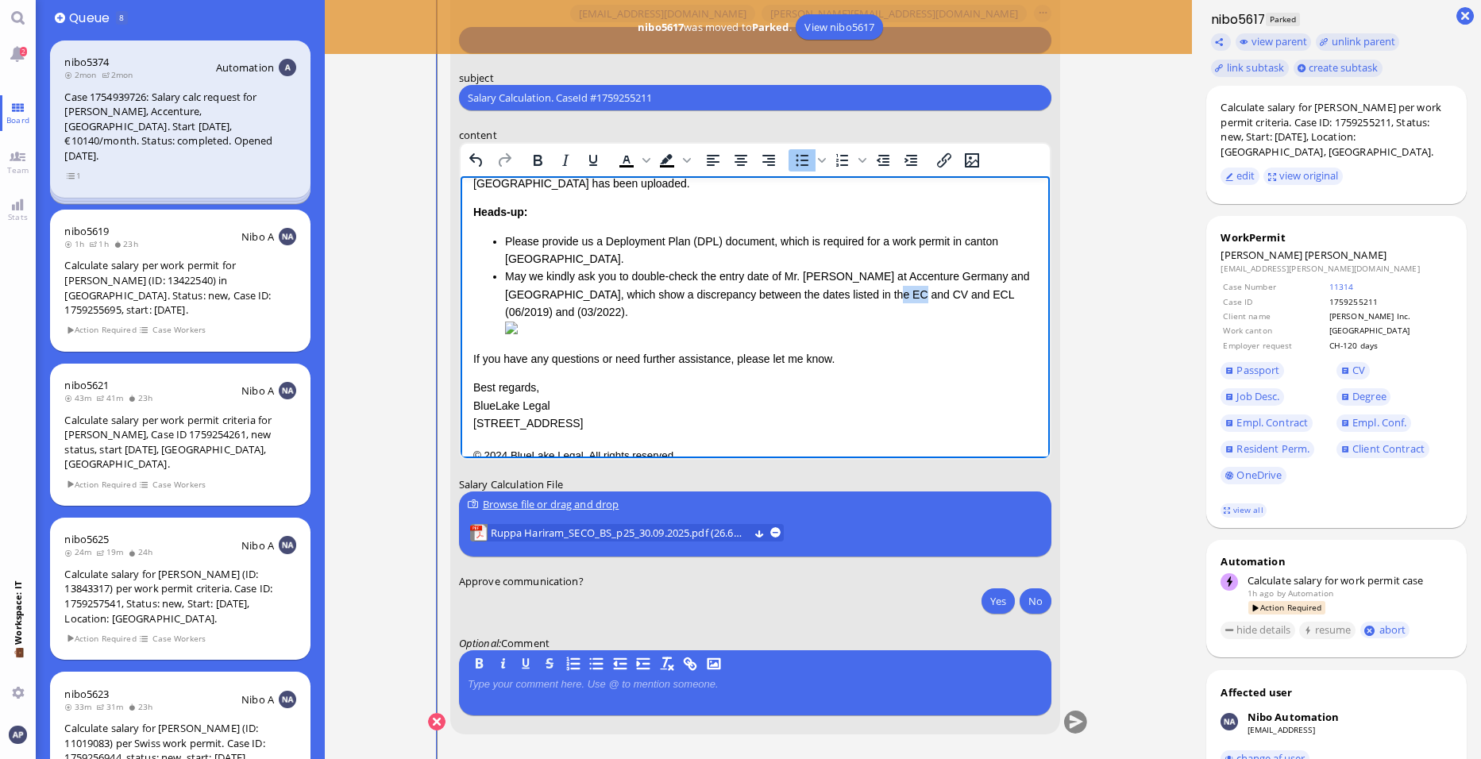
click at [886, 291] on li "May we kindly ask you to double-check the entry date of Mr. [PERSON_NAME] at Ac…" at bounding box center [771, 303] width 532 height 71
click at [963, 295] on li "May we kindly ask you to double-check the entry date of Mr. [PERSON_NAME] at Ac…" at bounding box center [771, 303] width 532 height 71
click at [901, 293] on li "May we kindly ask you to double-check the entry date of Mr. [PERSON_NAME] at Ac…" at bounding box center [771, 303] width 532 height 71
click at [906, 295] on li "May we kindly ask you to double-check the entry date of Mr. [PERSON_NAME] at Ac…" at bounding box center [771, 303] width 532 height 71
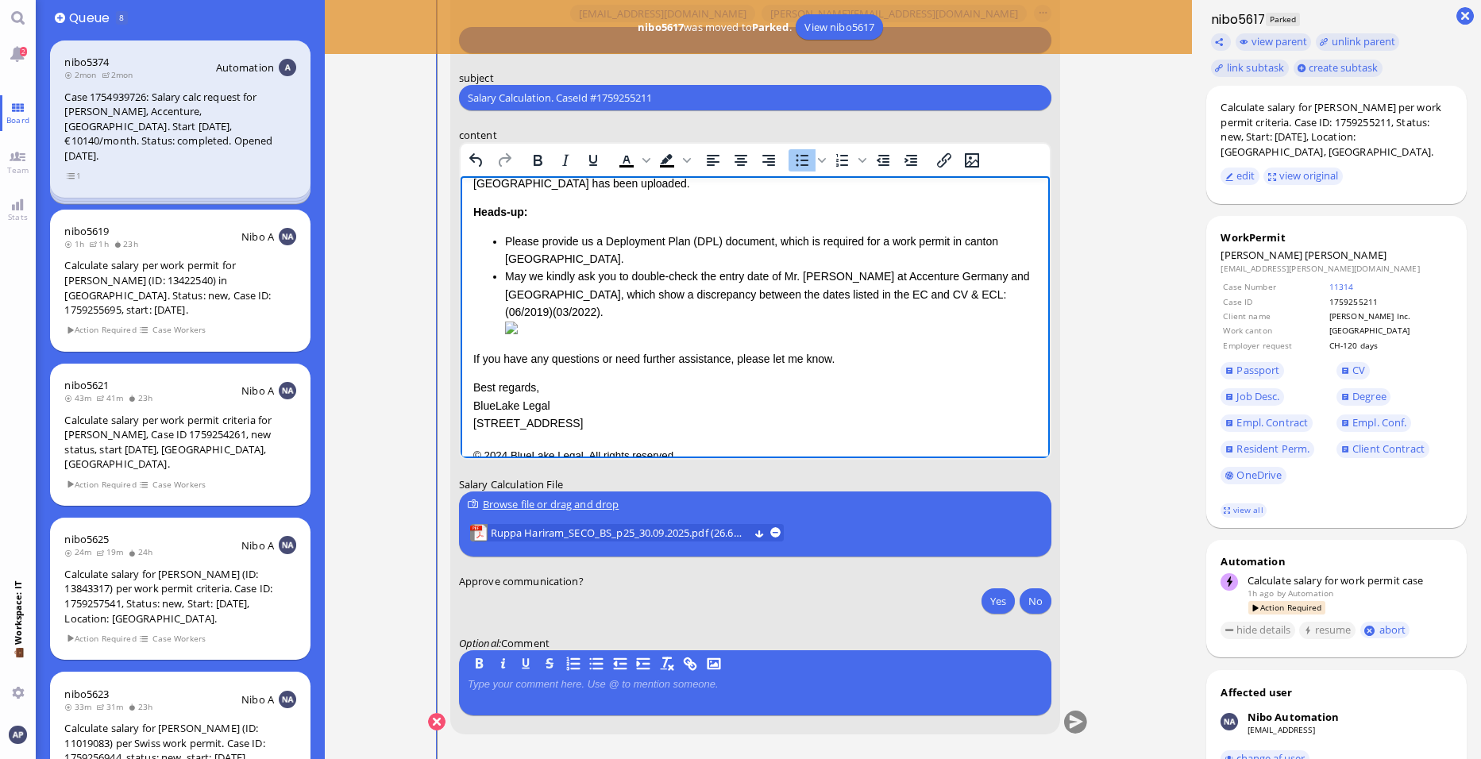
click at [911, 297] on li "May we kindly ask you to double-check the entry date of Mr. [PERSON_NAME] at Ac…" at bounding box center [771, 303] width 532 height 71
click at [509, 310] on li "May we kindly ask you to double-check the entry date of Mr. [PERSON_NAME] at Ac…" at bounding box center [771, 303] width 532 height 71
click at [671, 310] on li "May we kindly ask you to double-check the entry date of Mr. [PERSON_NAME] at Ac…" at bounding box center [771, 303] width 532 height 71
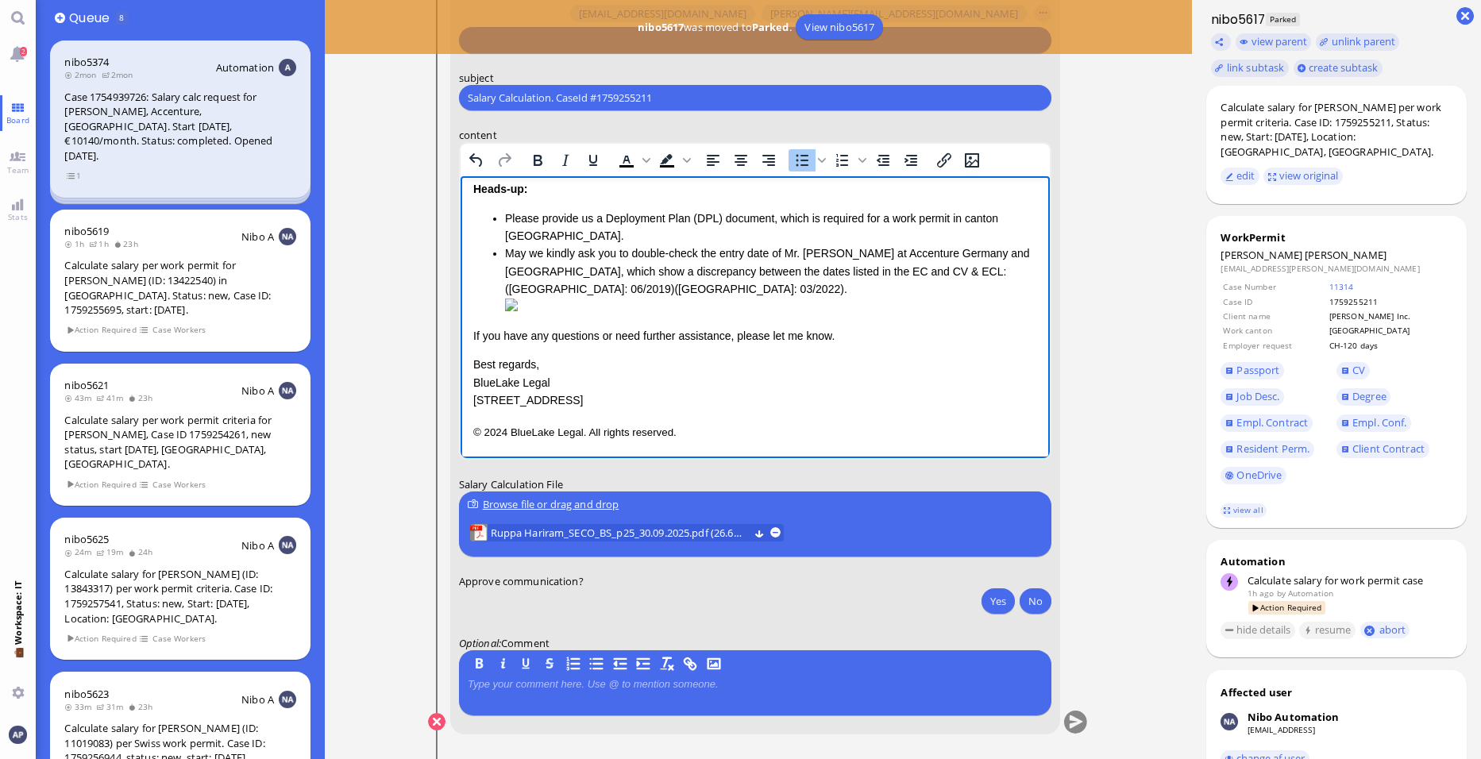
scroll to position [195, 0]
click at [693, 345] on p "If you have any questions or need further assistance, please let me know." at bounding box center [755, 335] width 564 height 17
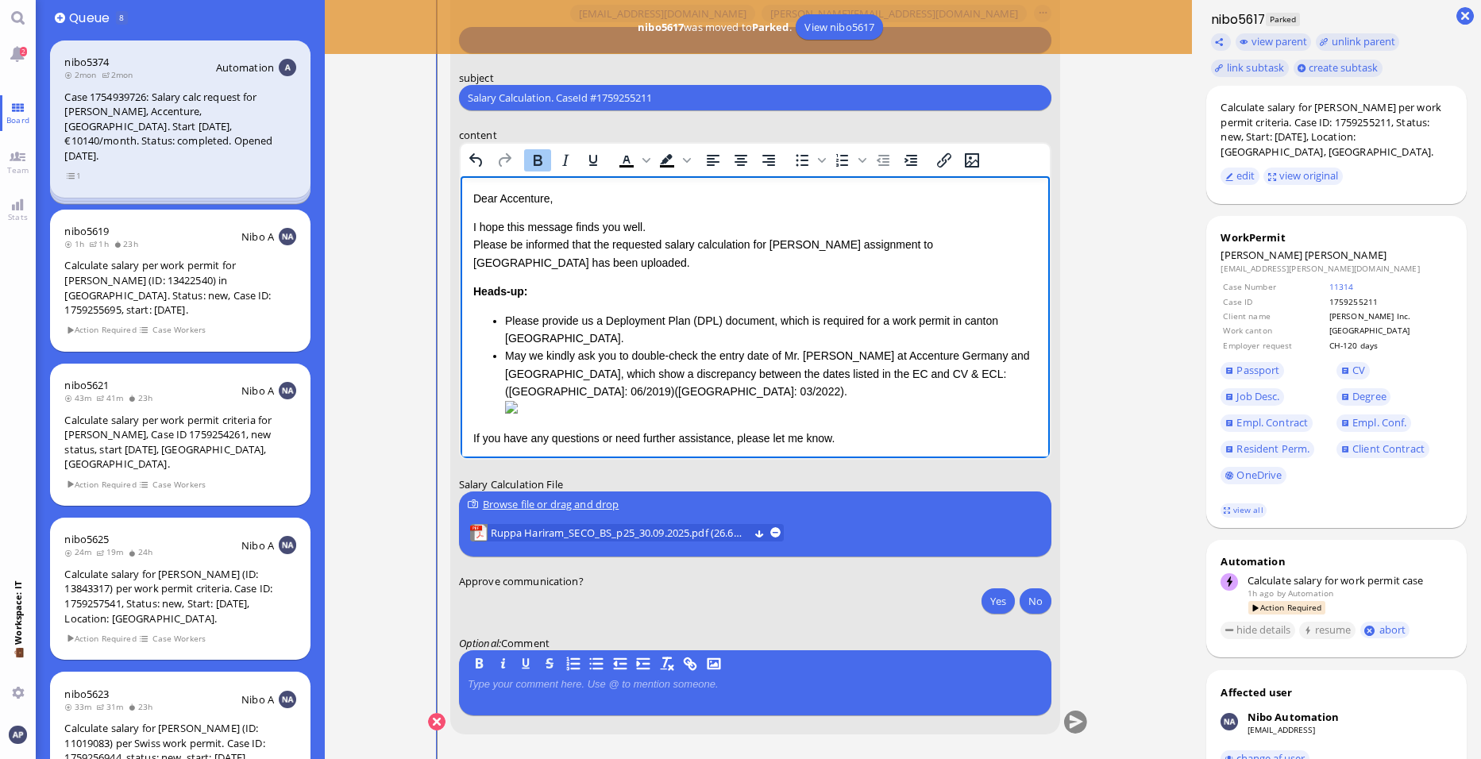
click at [572, 298] on div "Heads-up: Please provide us a Deployment Plan (DPL) document, which is required…" at bounding box center [755, 351] width 564 height 136
click at [600, 314] on li "Please provide us a Deployment Plan (DPL) document, which is required for a wor…" at bounding box center [771, 330] width 532 height 36
click at [592, 319] on li "Please provide us a Deployment Plan (DPL) document, which is required for a wor…" at bounding box center [771, 330] width 532 height 36
click at [627, 340] on li "Please provide us with a Deployment Plan (DPL) document, which is required for …" at bounding box center [771, 330] width 532 height 36
click at [690, 386] on li "May we kindly ask you to double-check the entry date of Mr. [PERSON_NAME] at Ac…" at bounding box center [771, 382] width 532 height 71
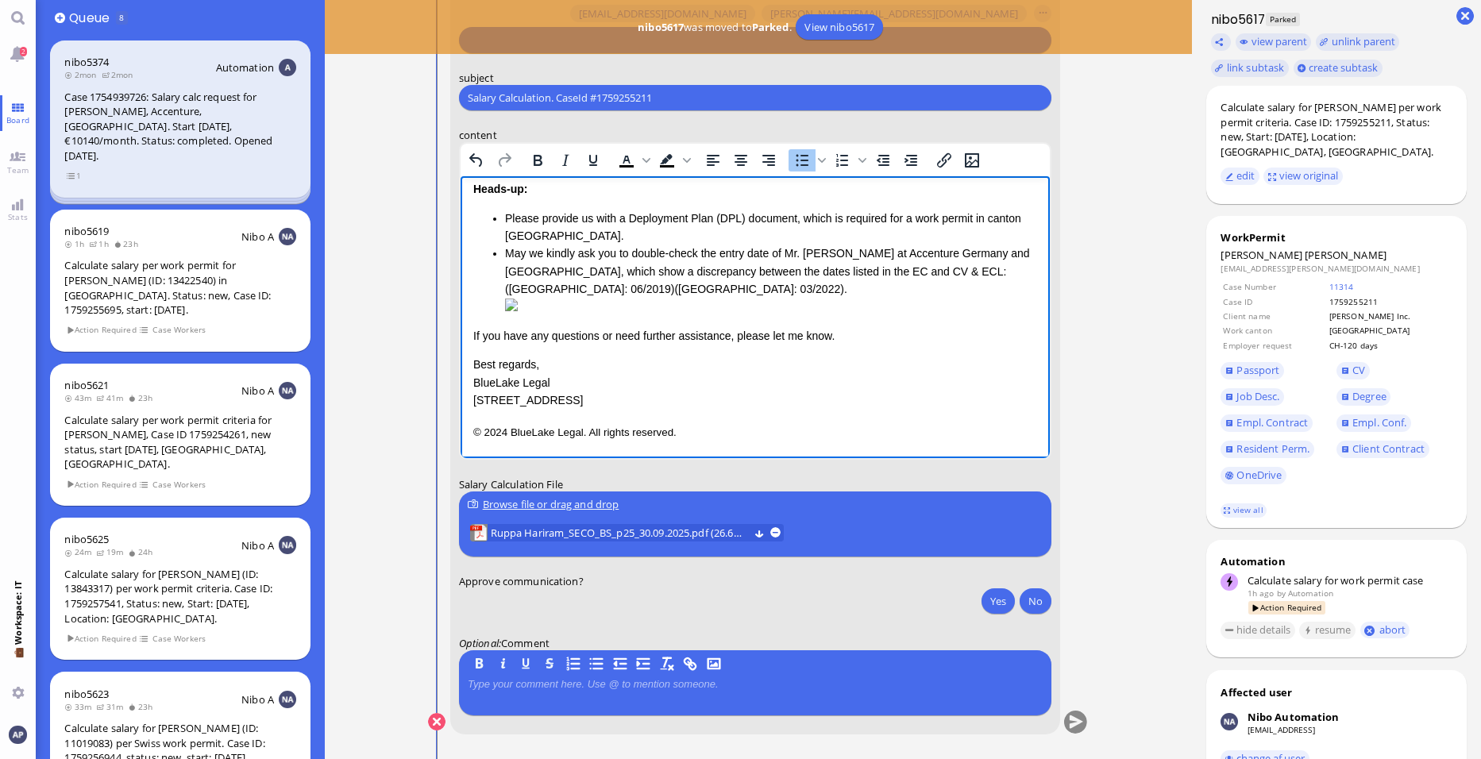
scroll to position [195, 0]
click at [673, 538] on span "Ruppa Hariram_SECO_BS_p25_30.09.2025.pdf (26.64 kB)" at bounding box center [620, 532] width 258 height 17
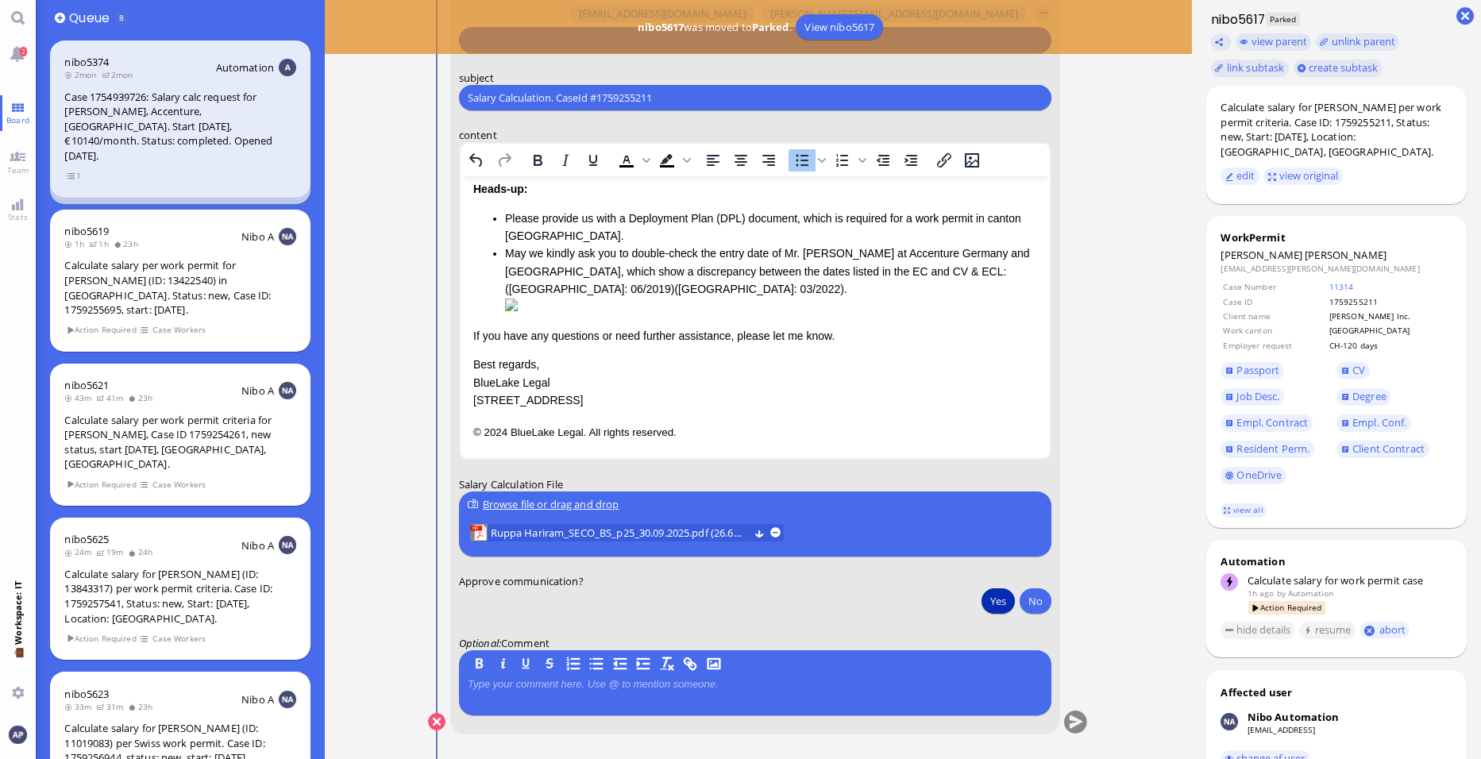
click at [997, 600] on button "Yes" at bounding box center [998, 601] width 33 height 25
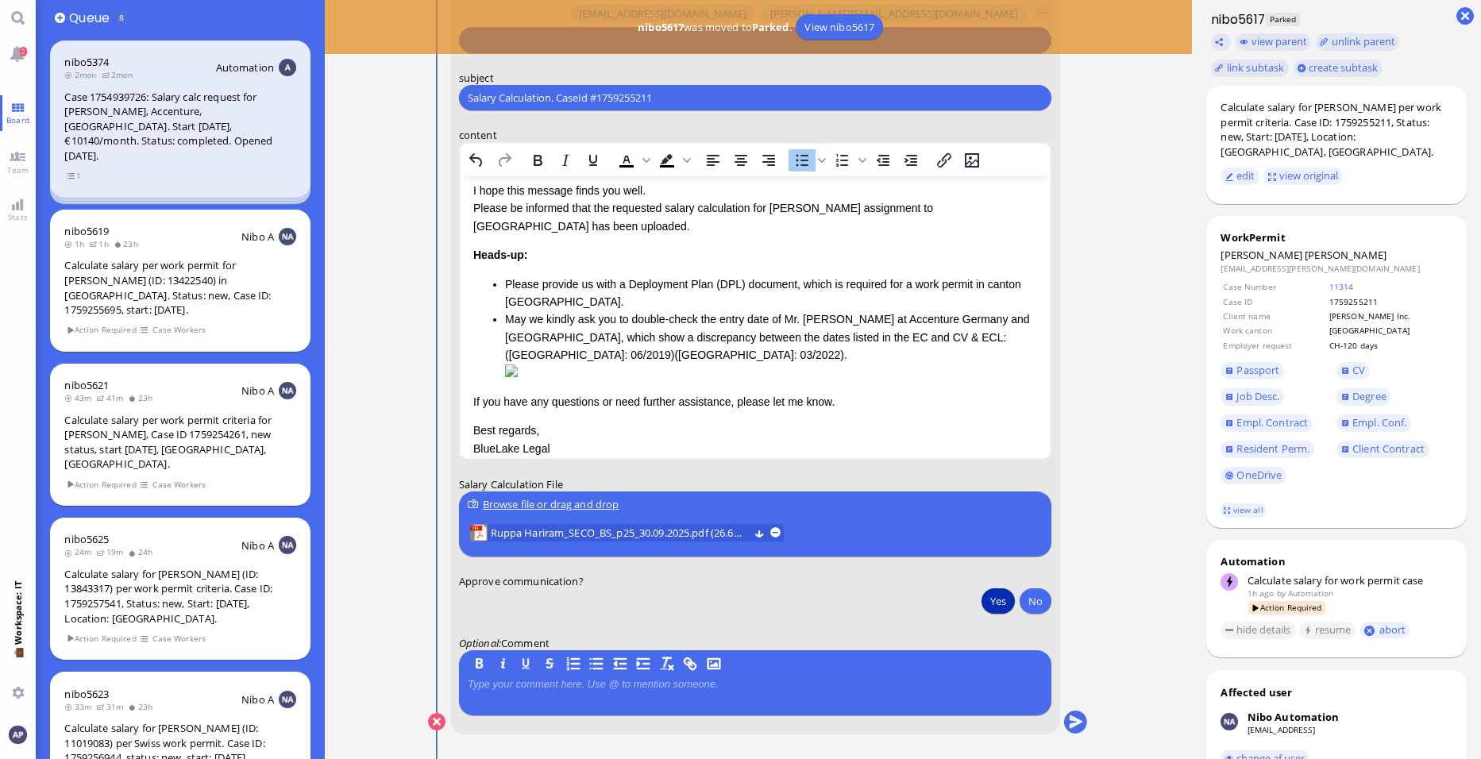
scroll to position [36, 0]
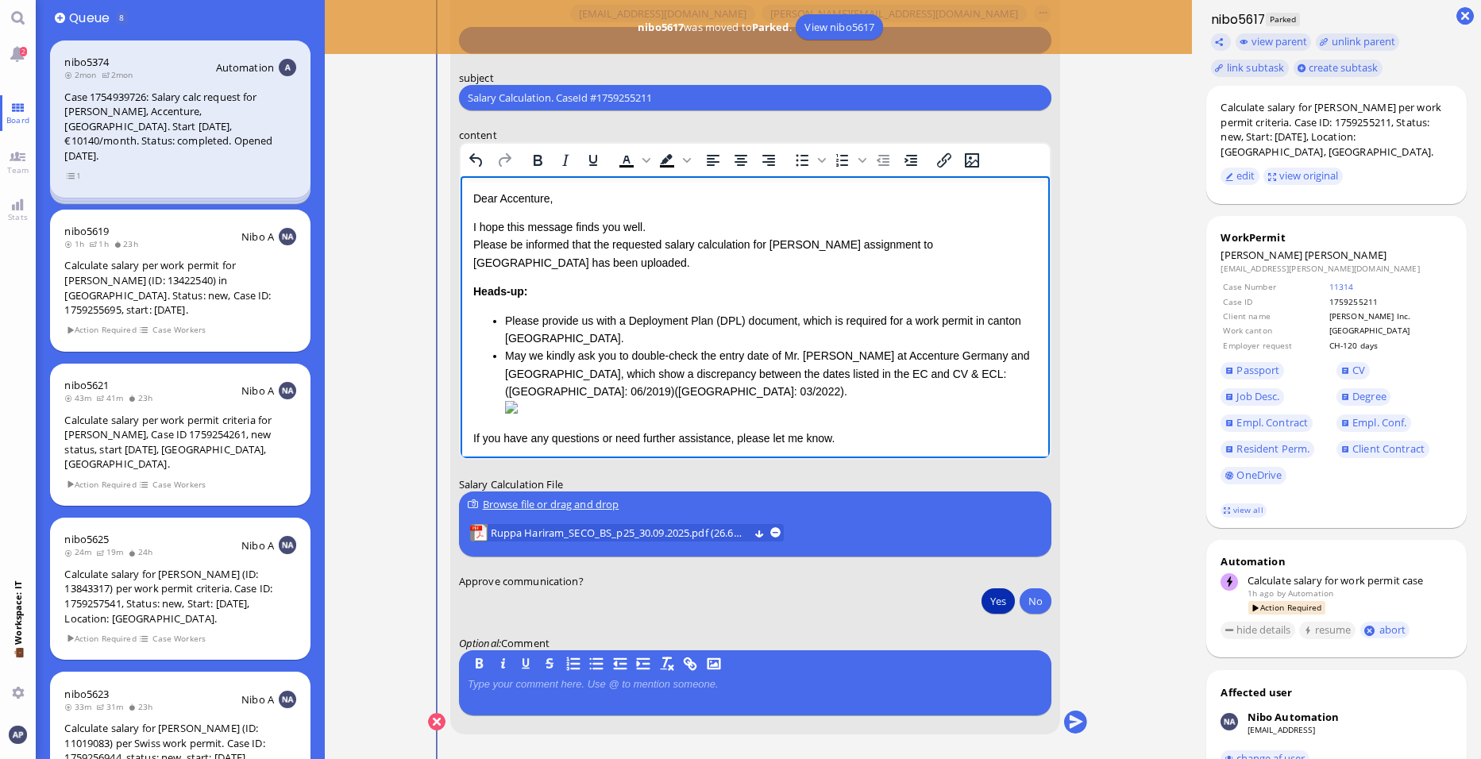
click at [519, 198] on p "Dear Accenture," at bounding box center [755, 198] width 564 height 17
click at [599, 255] on p "I hope this message finds you well. Please be informed that the requested salar…" at bounding box center [755, 244] width 564 height 53
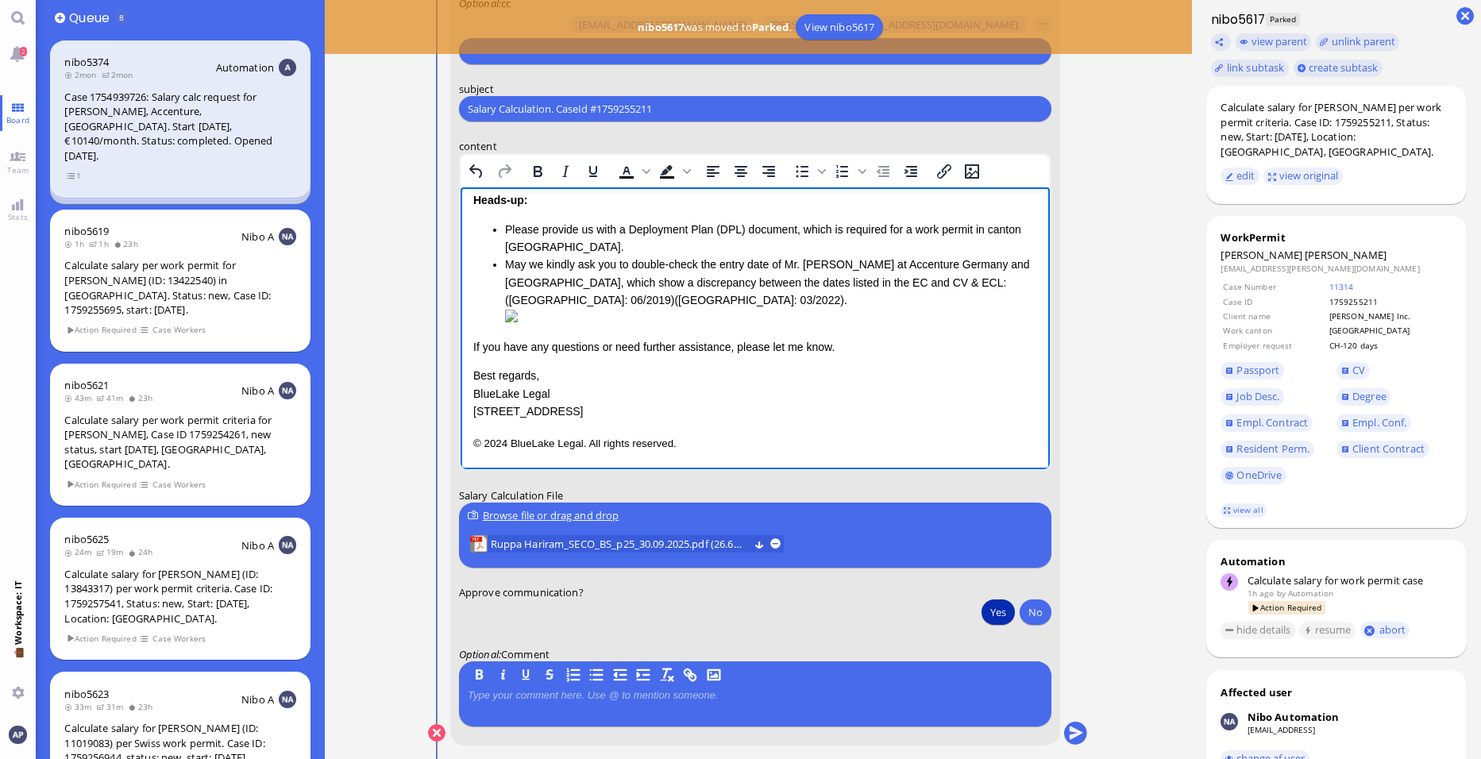
scroll to position [0, 0]
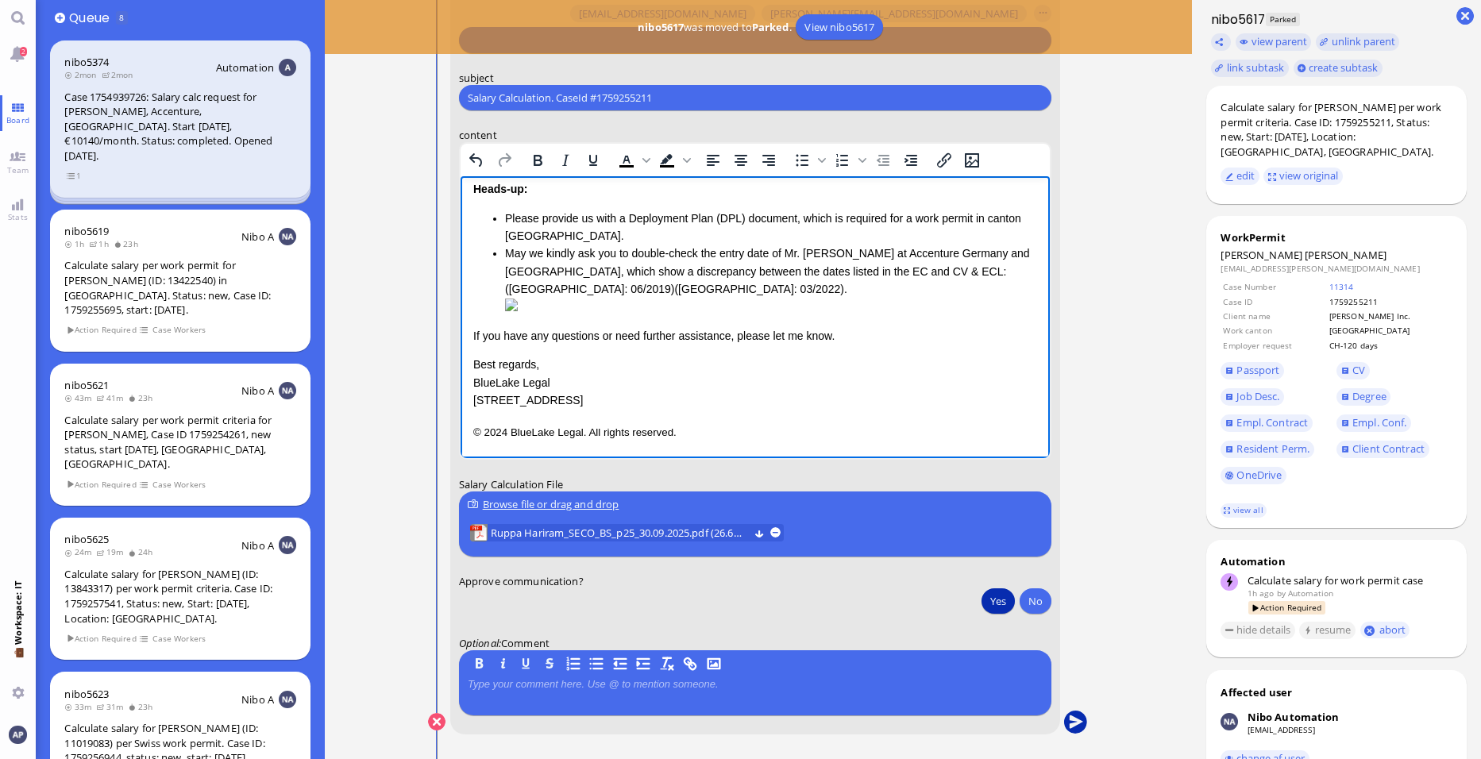
click at [1077, 721] on button "submit" at bounding box center [1076, 723] width 24 height 24
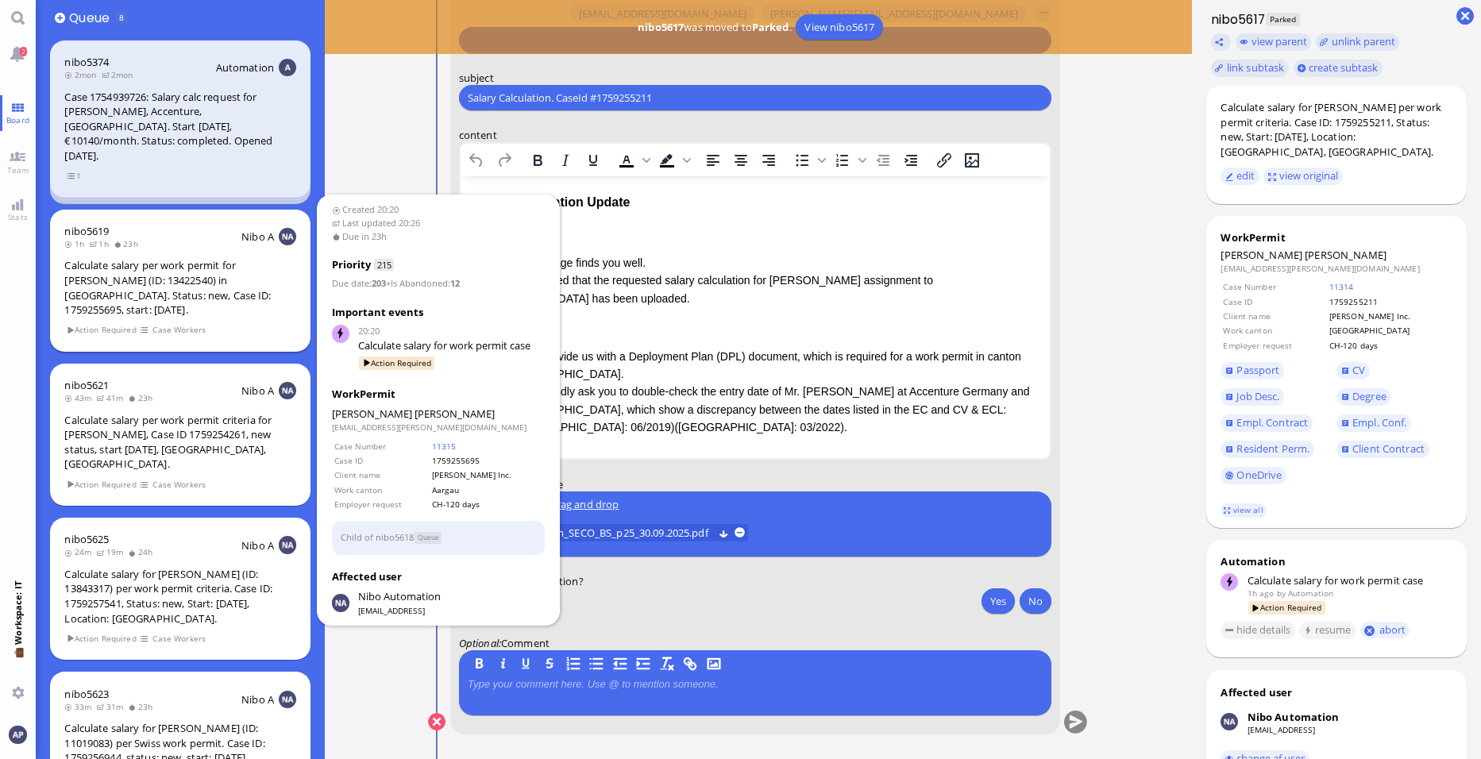
click at [166, 283] on div "Calculate salary per work permit for [PERSON_NAME] (ID: 13422540) in [GEOGRAPHI…" at bounding box center [179, 287] width 231 height 59
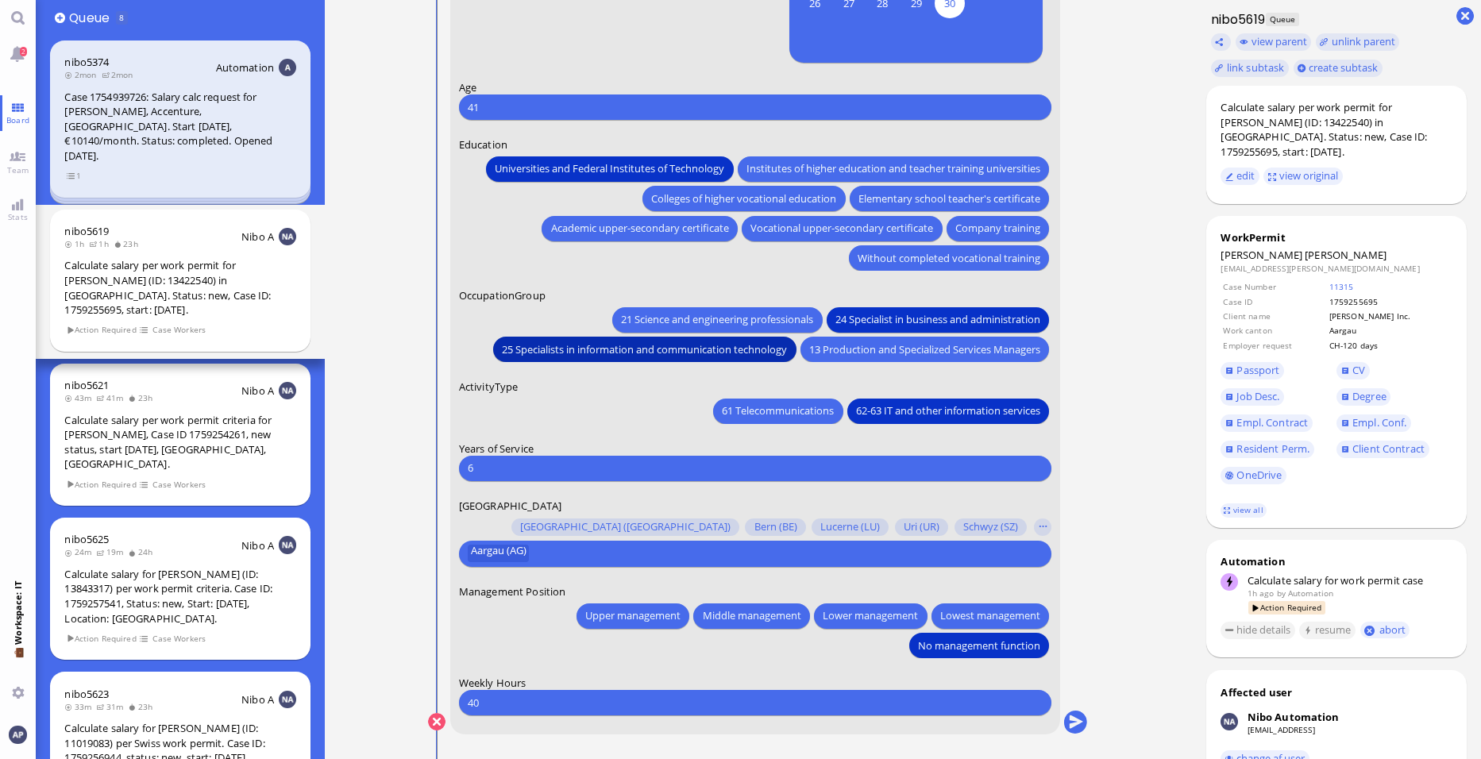
click at [676, 358] on button "25 Specialists in information and communication technology" at bounding box center [644, 349] width 303 height 25
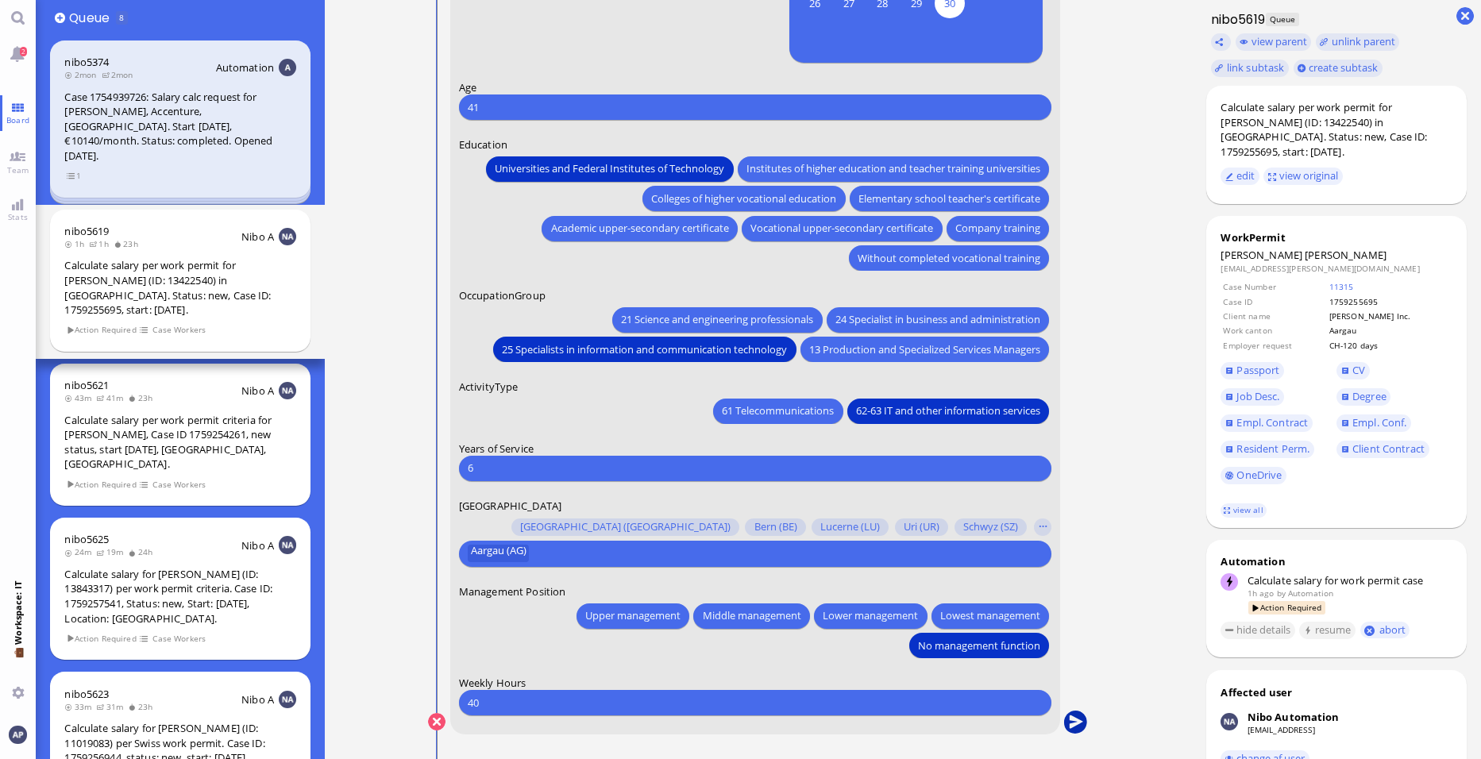
click at [1080, 721] on button "submit" at bounding box center [1076, 723] width 24 height 24
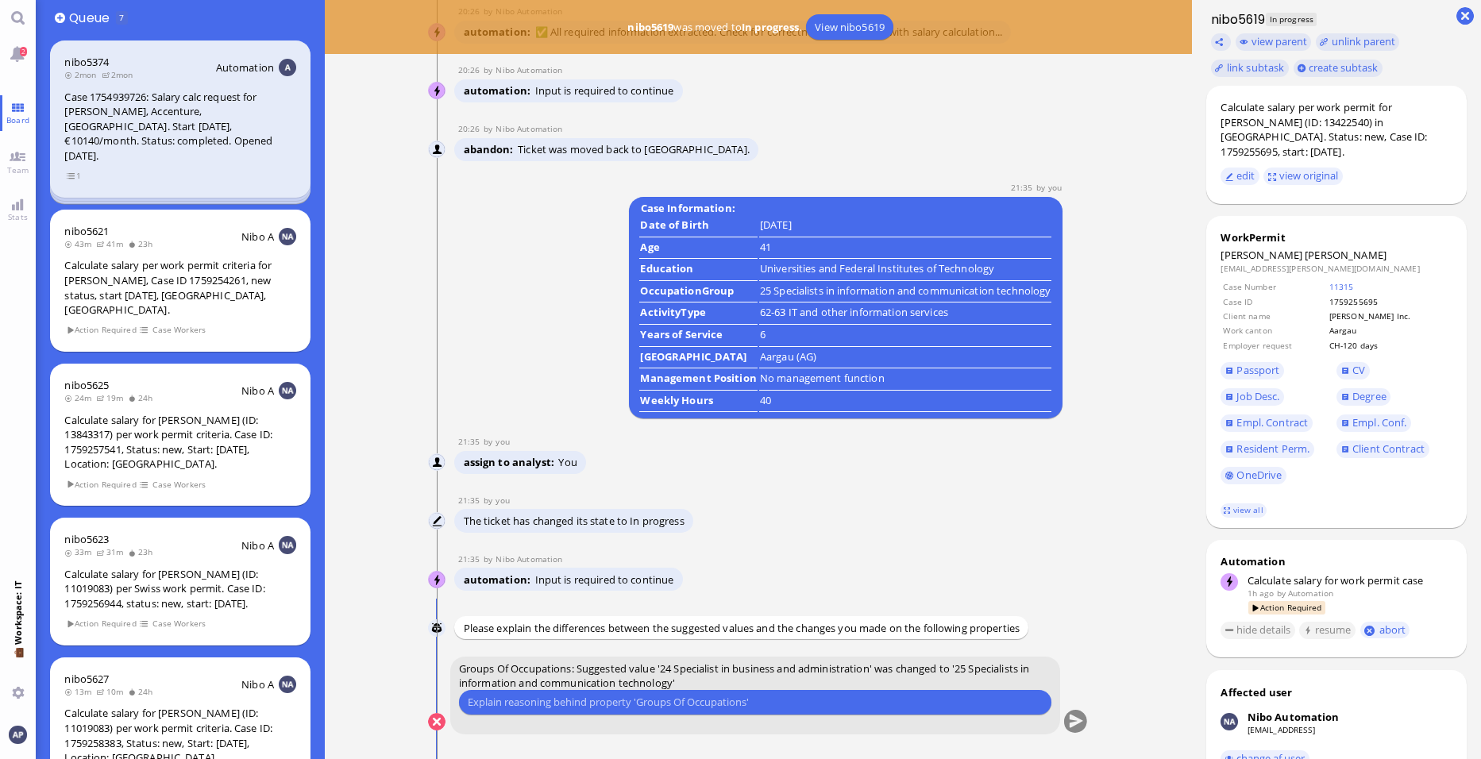
click at [658, 706] on input "text" at bounding box center [755, 702] width 575 height 17
click at [502, 706] on input "he has been employed for the same project in" at bounding box center [755, 702] width 575 height 17
click at [748, 702] on input "he has already been employed for the same project in" at bounding box center [755, 702] width 575 height 17
type input "he has already been employed for the same project in the same role, where his g…"
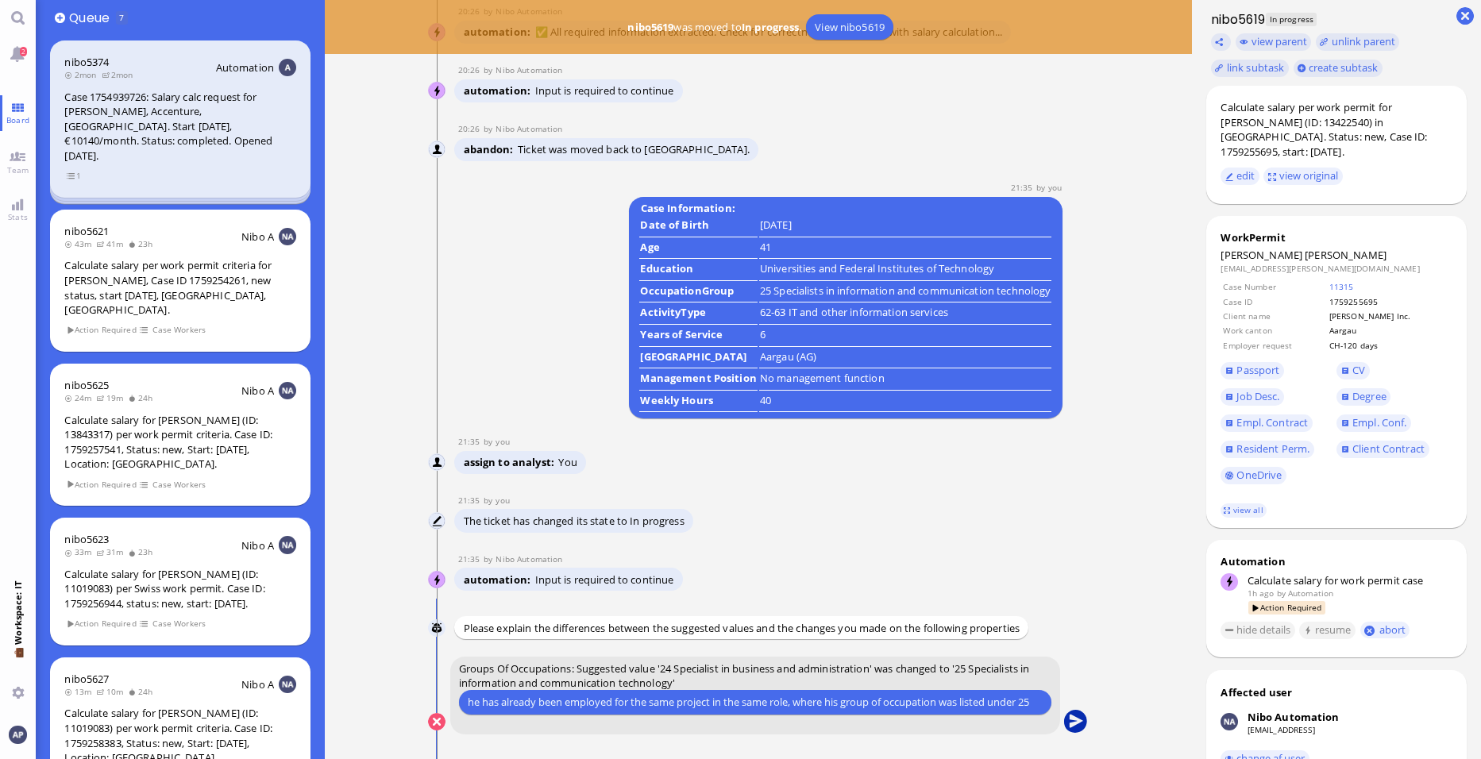
click at [1074, 720] on button "submit" at bounding box center [1076, 723] width 24 height 24
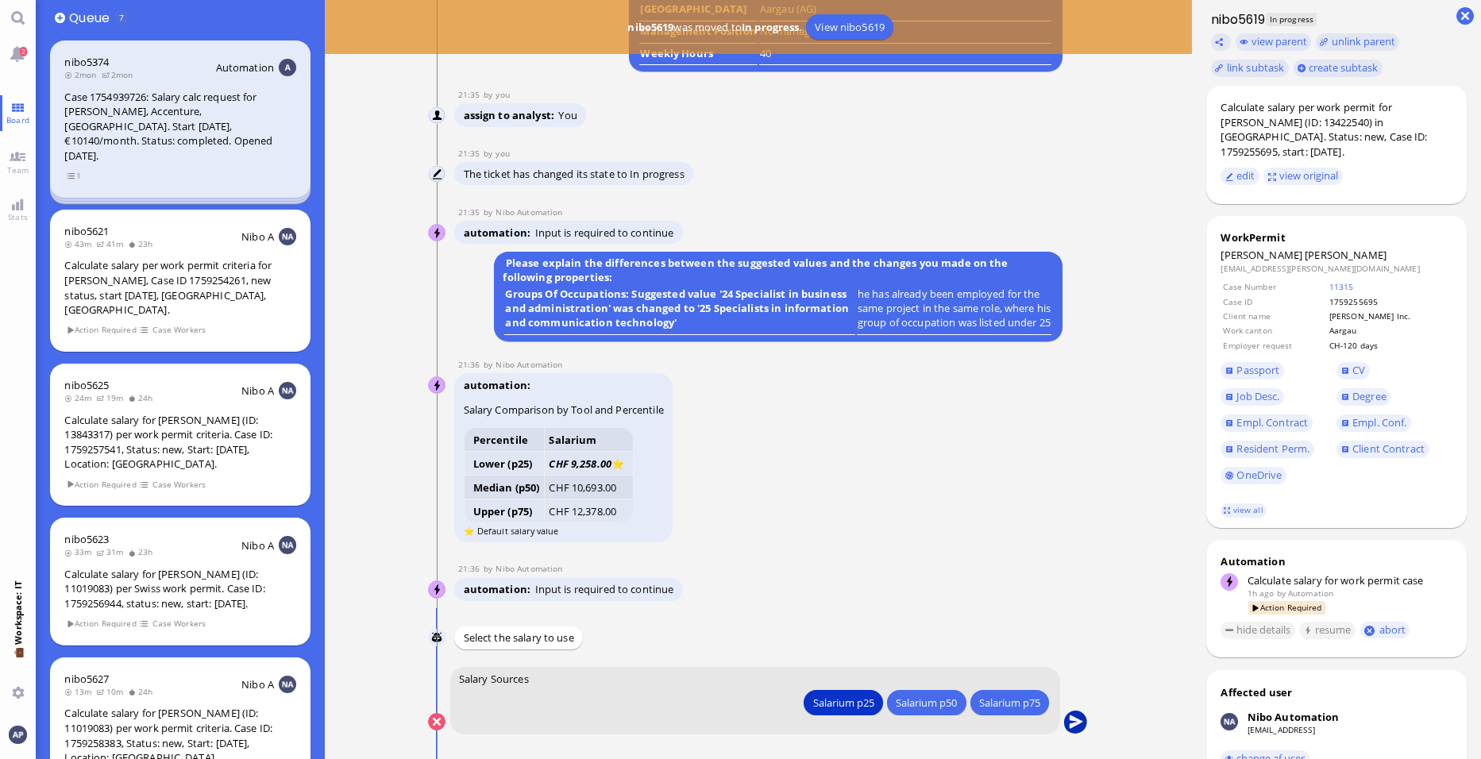
click at [1074, 722] on button "submit" at bounding box center [1076, 723] width 24 height 24
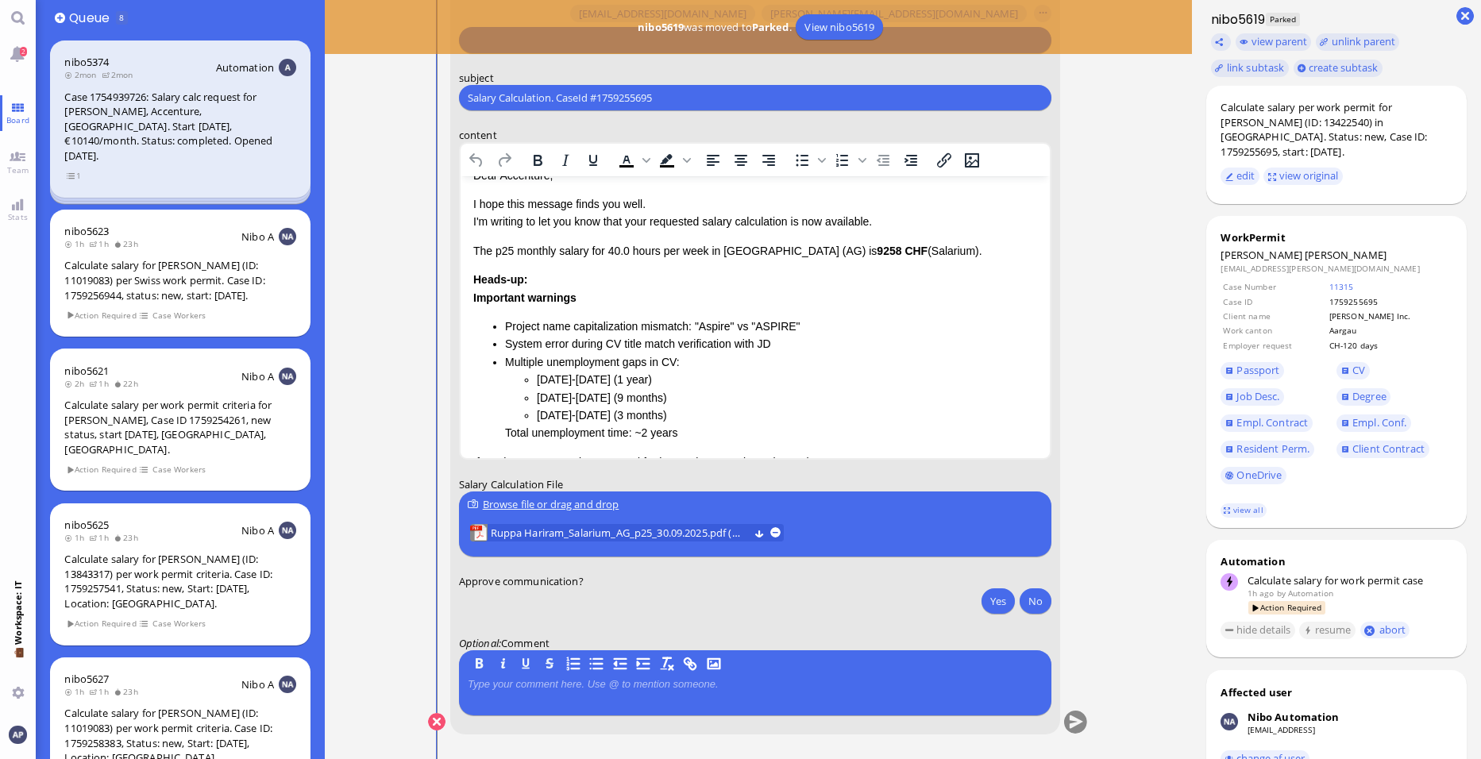
scroll to position [79, 0]
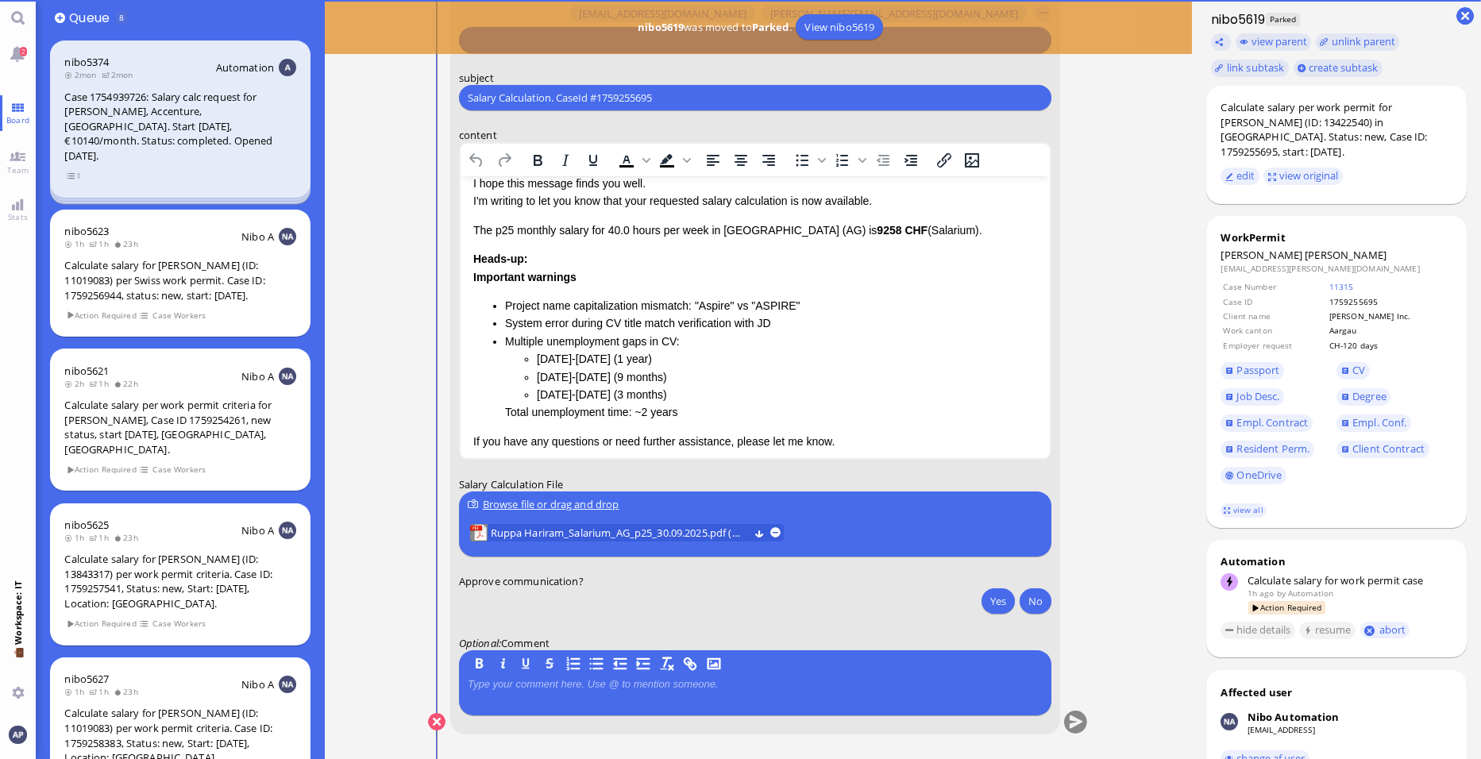
click at [702, 349] on li "Multiple unemployment gaps in CV: [DATE]-[DATE] (1 year) [DATE]-[DATE] (9 month…" at bounding box center [771, 377] width 532 height 89
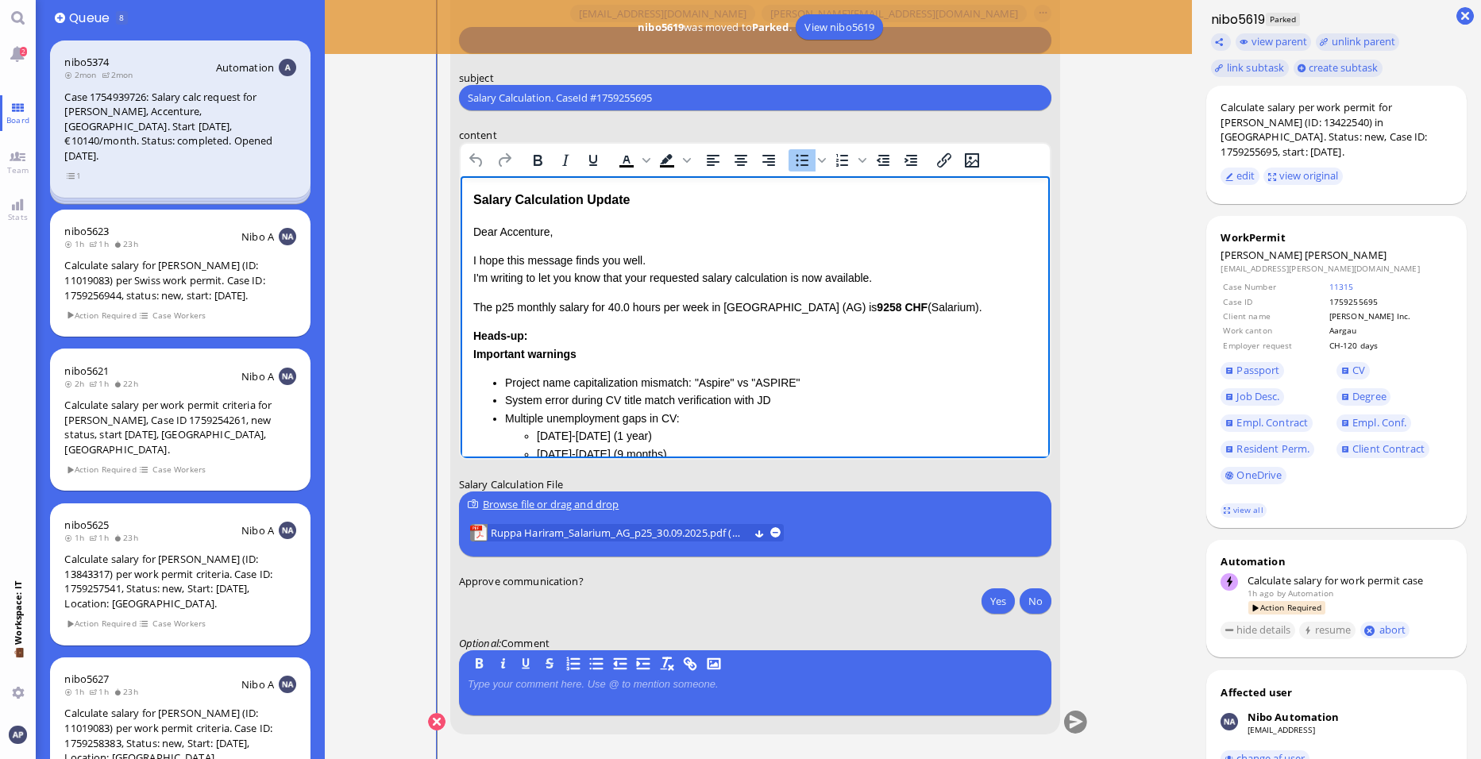
scroll to position [0, 0]
click at [504, 228] on p "Dear Accenture," at bounding box center [755, 234] width 564 height 17
drag, startPoint x: 602, startPoint y: 279, endPoint x: 474, endPoint y: 283, distance: 127.9
click at [474, 283] on p "I hope this message finds you well. I'm writing to let you know that your reque…" at bounding box center [755, 272] width 564 height 36
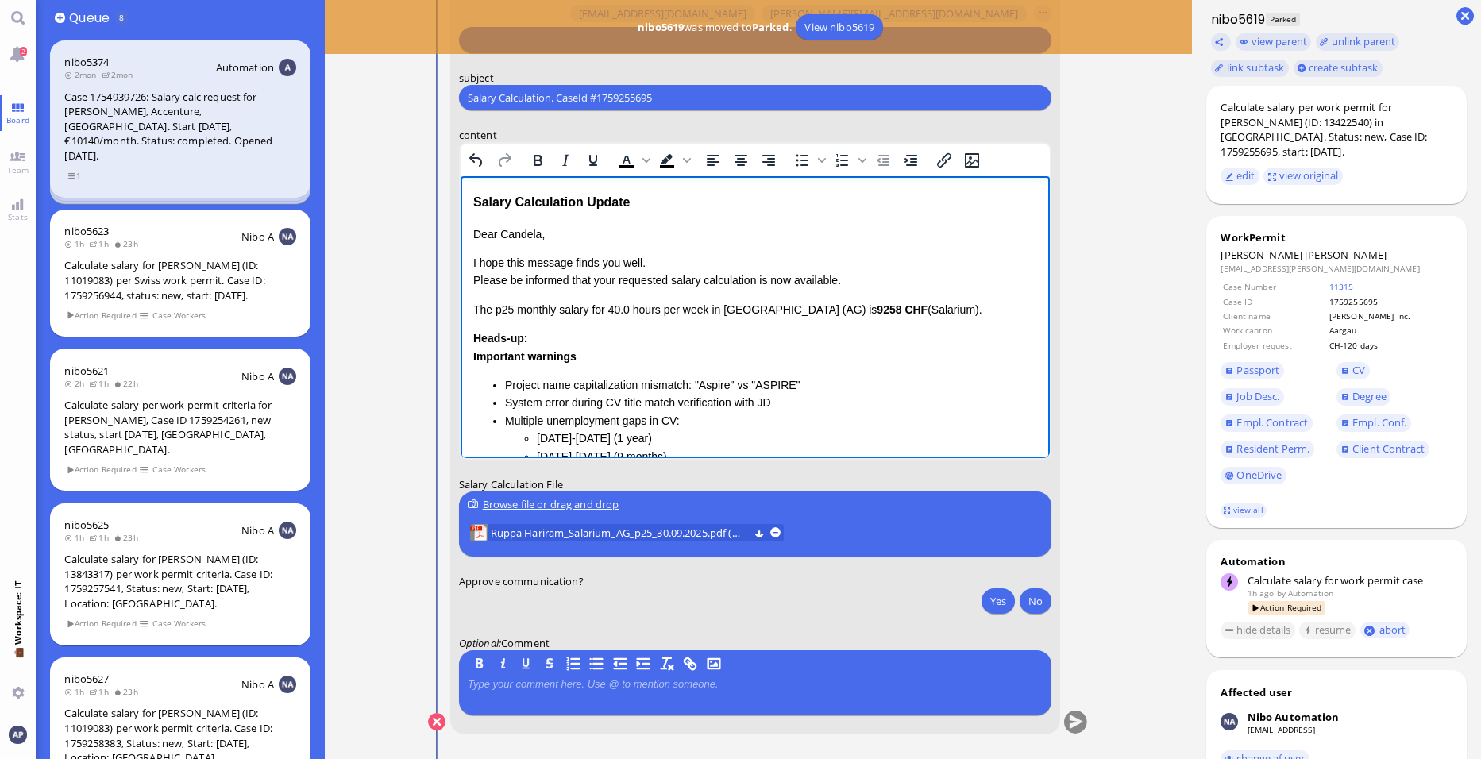
click at [602, 284] on p "I hope this message finds you well. Please be informed that your requested sala…" at bounding box center [755, 272] width 564 height 36
click at [747, 277] on p "I hope this message finds you well. Please be informed that the requested salar…" at bounding box center [755, 272] width 564 height 36
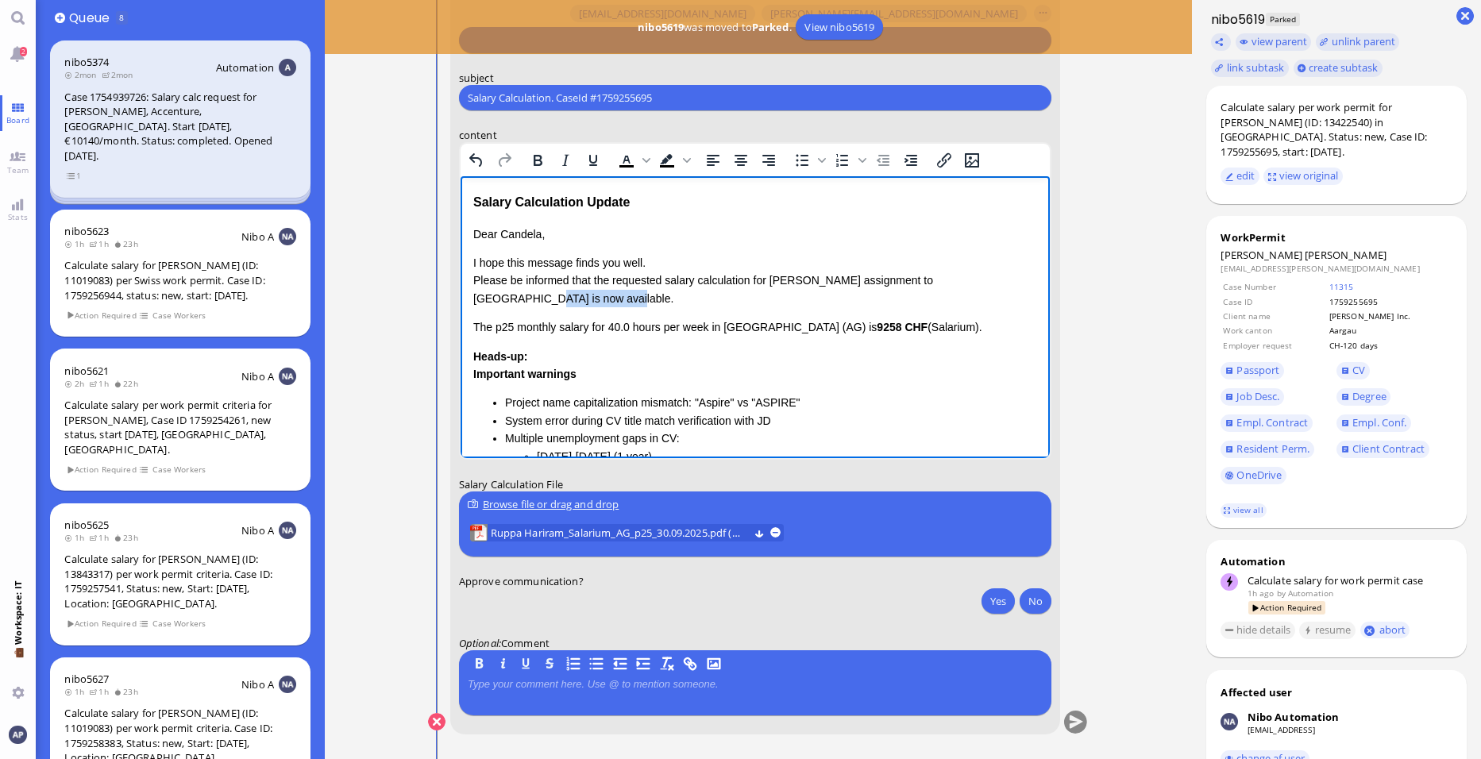
drag, startPoint x: 982, startPoint y: 280, endPoint x: 516, endPoint y: 295, distance: 465.7
click at [516, 295] on p "I hope this message finds you well. Please be informed that the requested salar…" at bounding box center [755, 280] width 564 height 53
click at [705, 291] on p "I hope this message finds you well. Please be informed that the requested salar…" at bounding box center [755, 280] width 564 height 53
drag, startPoint x: 890, startPoint y: 326, endPoint x: 465, endPoint y: 330, distance: 424.1
click at [465, 330] on html "Salary Calculation Update Dear [PERSON_NAME], I hope this message finds you wel…" at bounding box center [755, 418] width 589 height 484
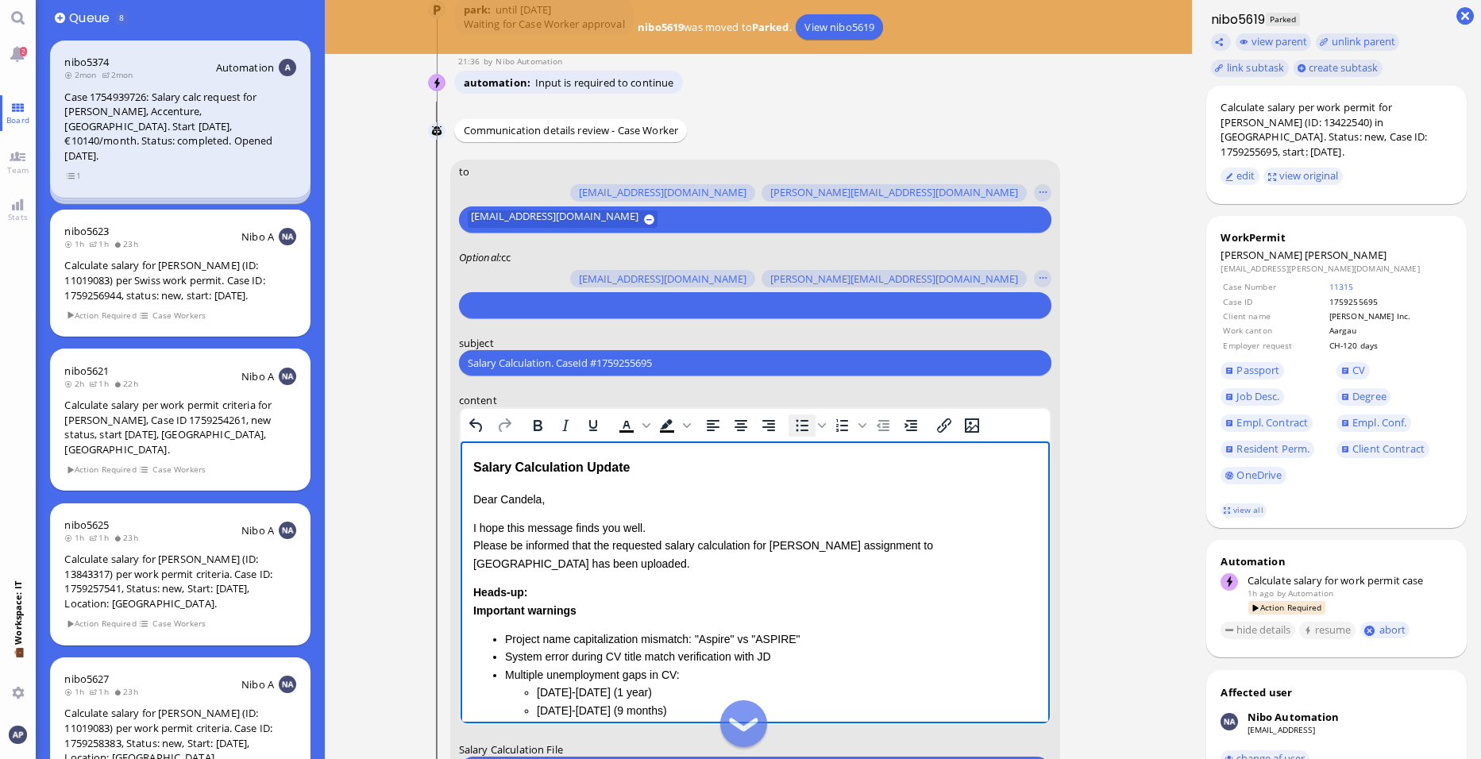
scroll to position [-159, 0]
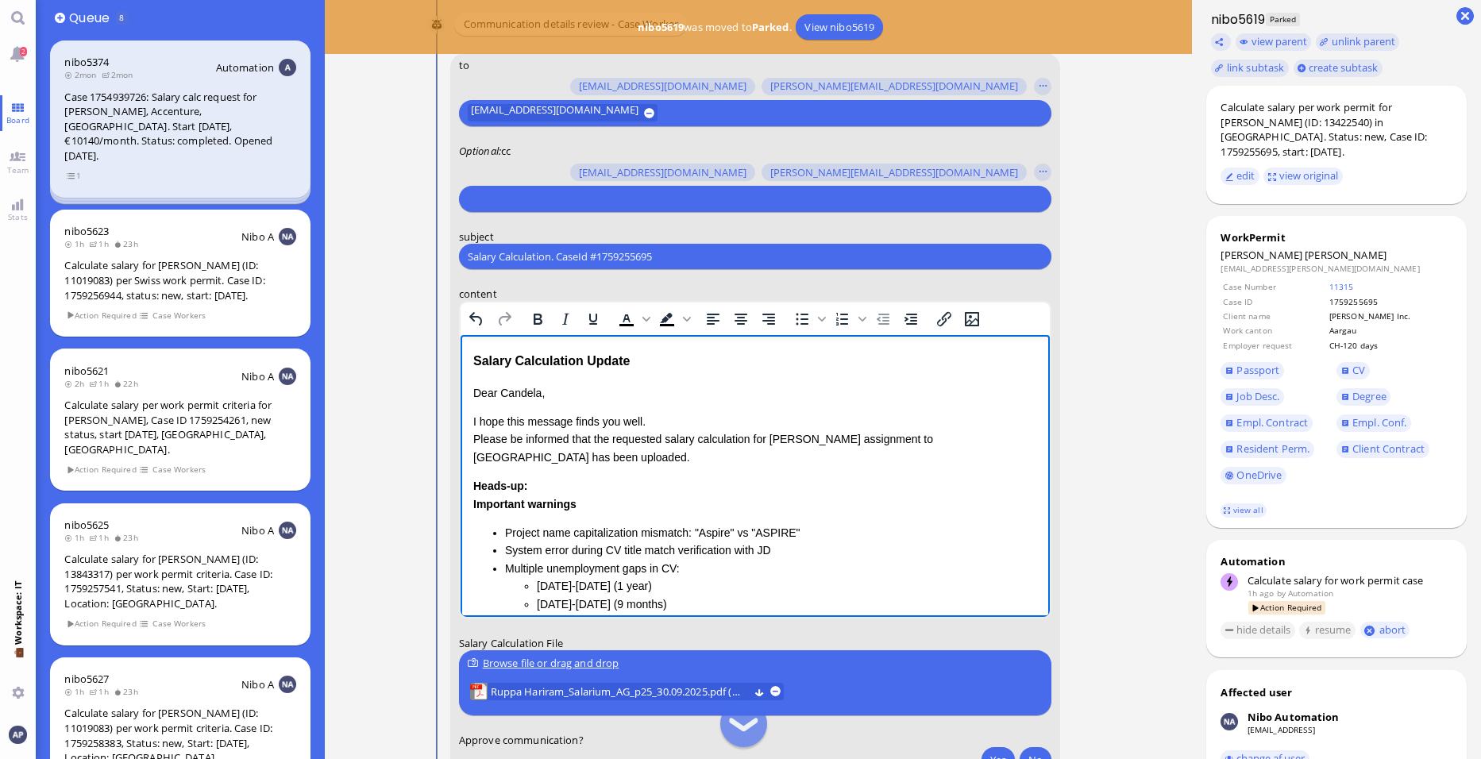
click at [585, 457] on p "I hope this message finds you well. Please be informed that the requested salar…" at bounding box center [755, 439] width 564 height 53
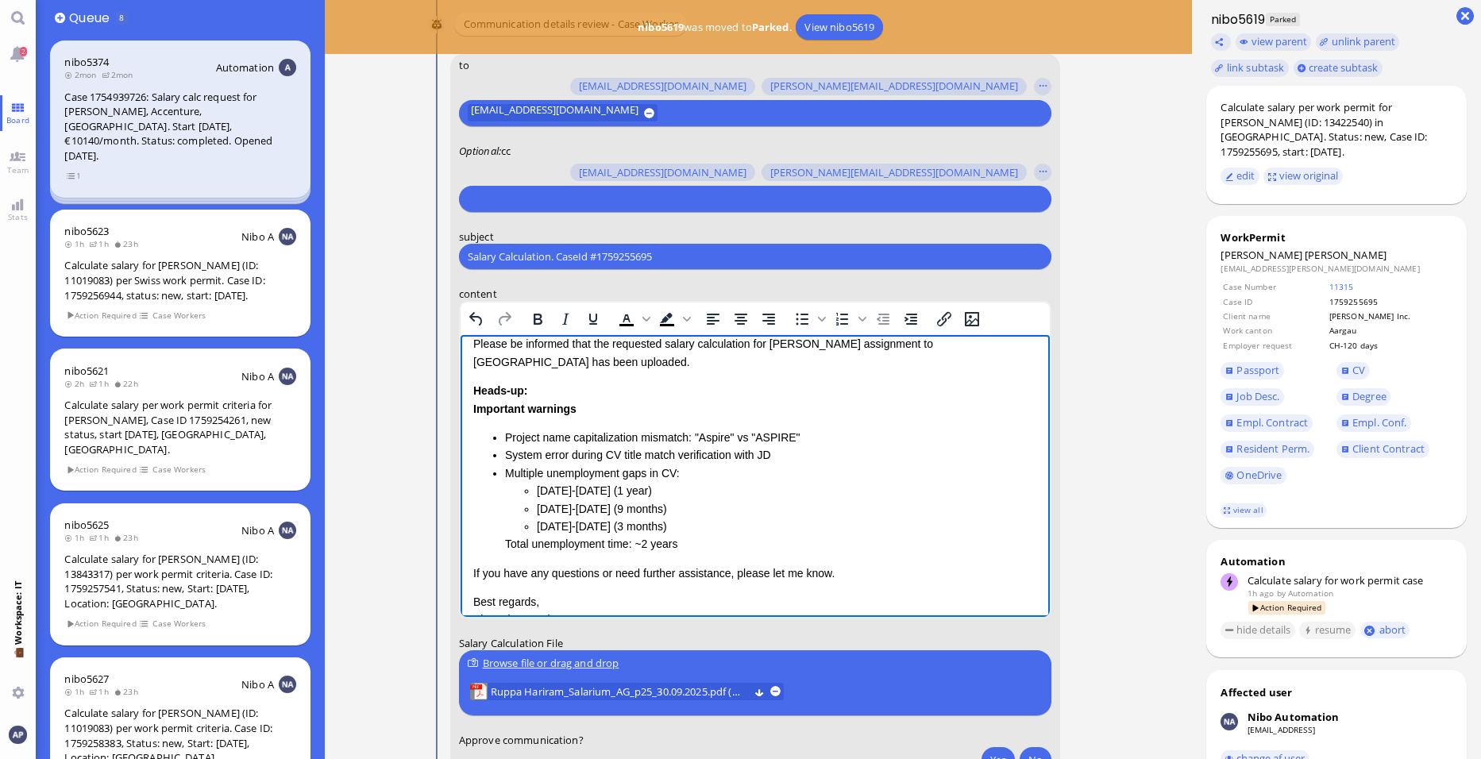
scroll to position [95, 0]
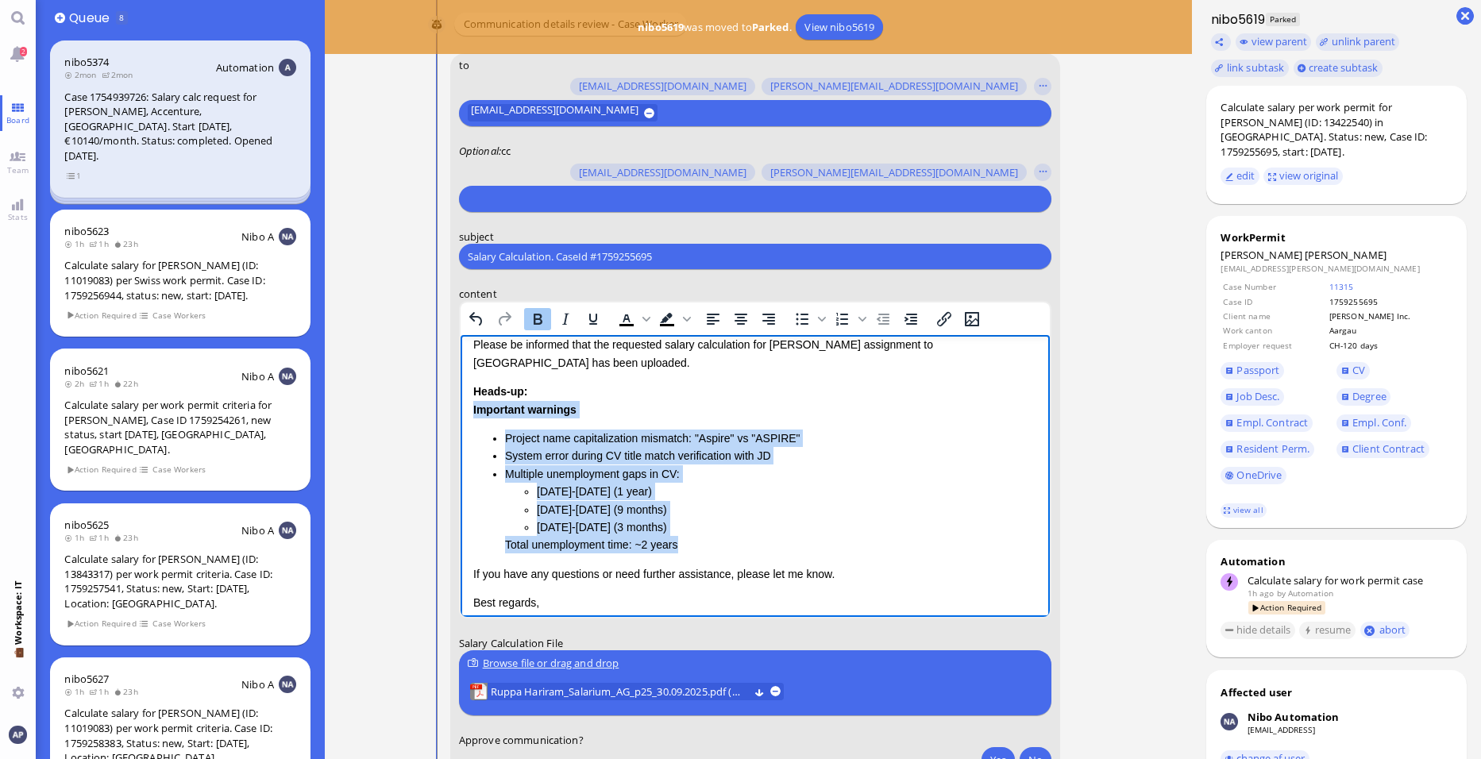
drag, startPoint x: 681, startPoint y: 542, endPoint x: 471, endPoint y: 408, distance: 249.6
click at [471, 408] on html "Salary Calculation Update Dear [PERSON_NAME], I hope this message finds you wel…" at bounding box center [755, 469] width 589 height 456
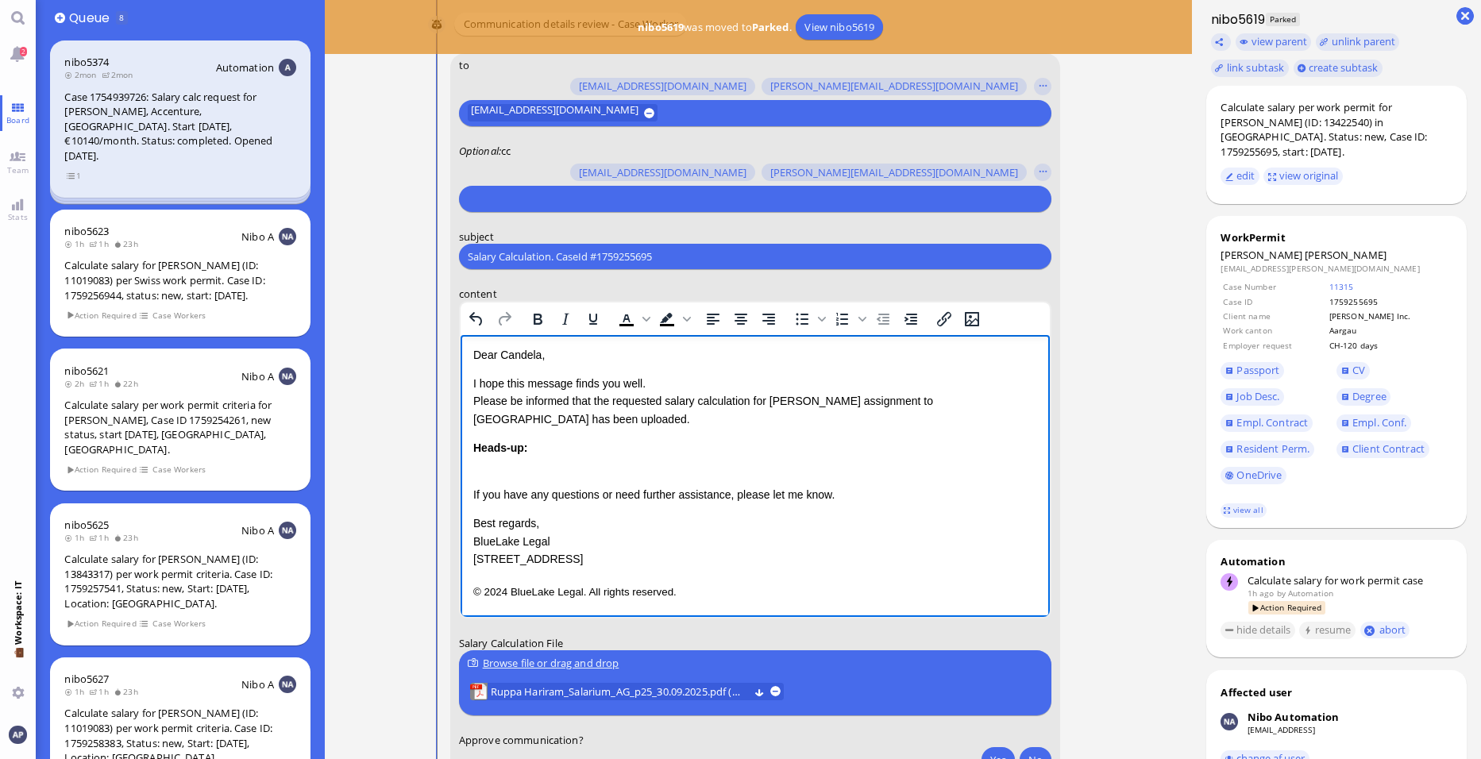
scroll to position [38, 0]
drag, startPoint x: 506, startPoint y: 474, endPoint x: 473, endPoint y: 452, distance: 39.4
click at [473, 452] on div "Heads-up:" at bounding box center [755, 457] width 564 height 36
drag, startPoint x: 474, startPoint y: 473, endPoint x: 469, endPoint y: 446, distance: 28.2
click at [469, 446] on html "Salary Calculation Update Dear [PERSON_NAME], I hope this message finds you wel…" at bounding box center [755, 457] width 589 height 320
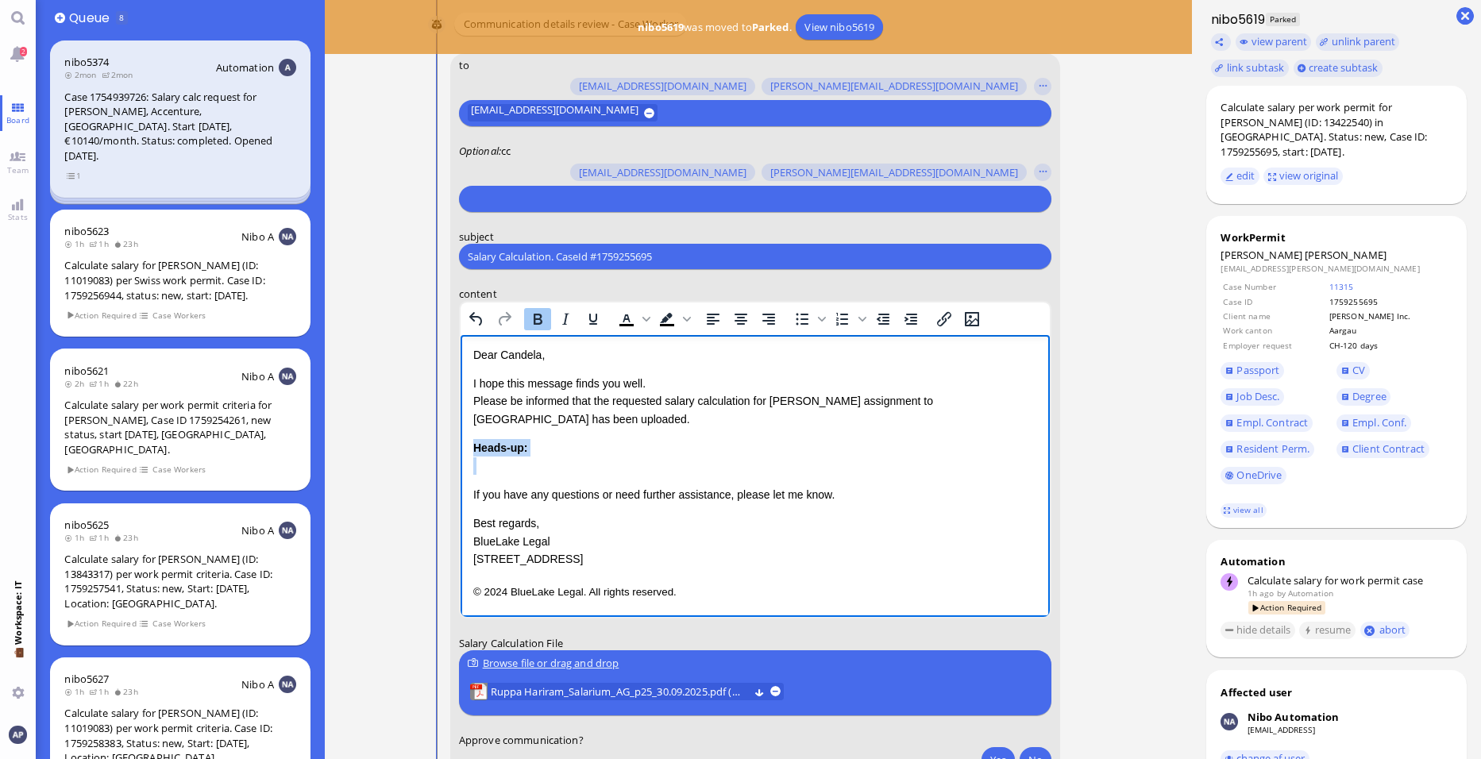
click at [503, 469] on div "Rich Text Area. Press ALT-0 for help." at bounding box center [755, 465] width 564 height 17
click at [547, 465] on div "Rich Text Area. Press ALT-0 for help." at bounding box center [755, 465] width 564 height 17
click at [796, 318] on icon "Bullet list" at bounding box center [802, 319] width 19 height 19
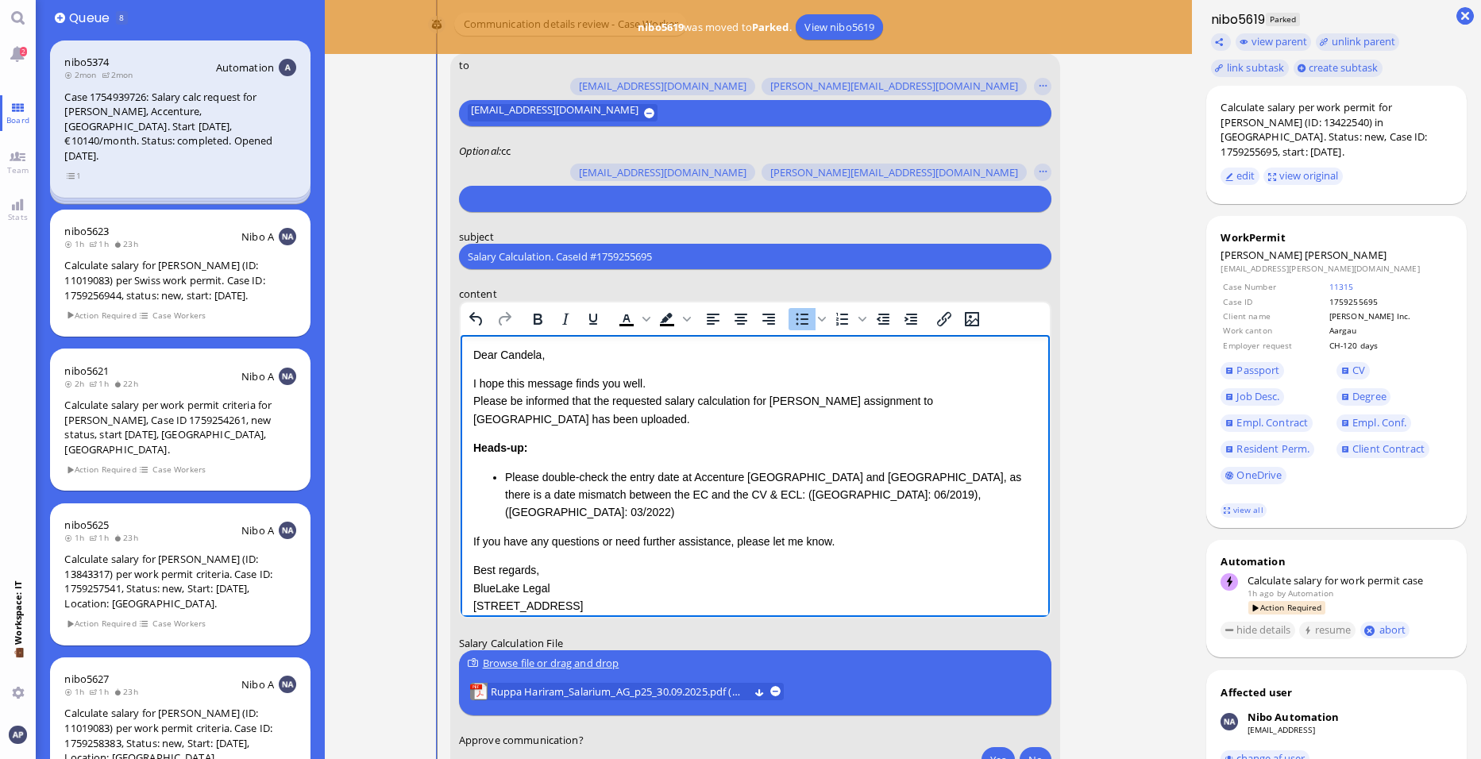
drag, startPoint x: 843, startPoint y: 498, endPoint x: 850, endPoint y: 455, distance: 43.4
click at [843, 494] on li "Please double-check the entry date at Accenture [GEOGRAPHIC_DATA] and [GEOGRAPH…" at bounding box center [771, 495] width 532 height 53
click at [861, 496] on li "Please double-check the entry date at Accenture [GEOGRAPHIC_DATA] and [GEOGRAPH…" at bounding box center [771, 504] width 532 height 71
click at [959, 473] on li "Please double-check the entry date at Accenture [GEOGRAPHIC_DATA] and [GEOGRAPH…" at bounding box center [771, 504] width 532 height 71
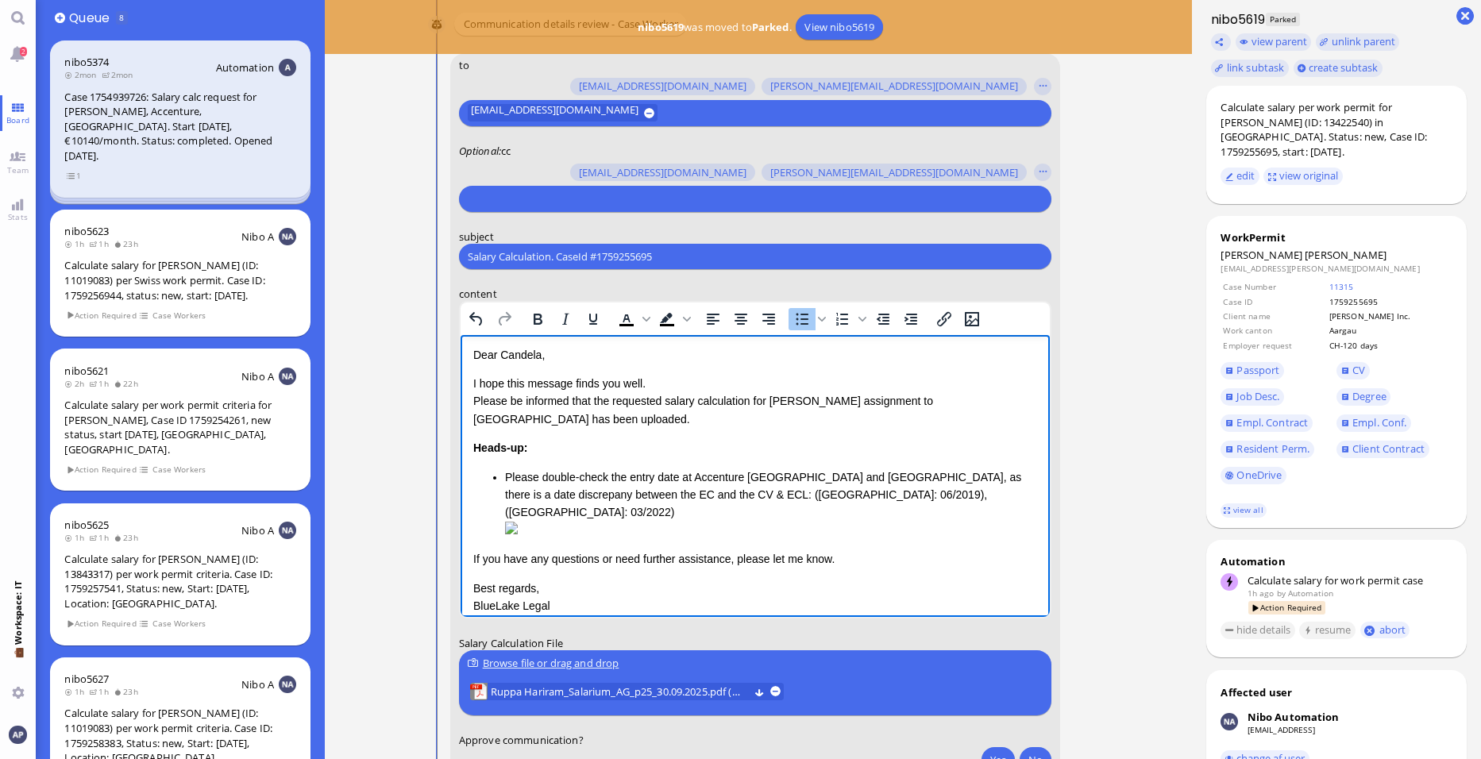
click at [511, 479] on li "Please double-check the entry date at Accenture [GEOGRAPHIC_DATA] and [GEOGRAPH…" at bounding box center [771, 504] width 532 height 71
click at [932, 500] on li "May we kindly ask you to double-check the entry date at Accenture [GEOGRAPHIC_D…" at bounding box center [771, 504] width 532 height 71
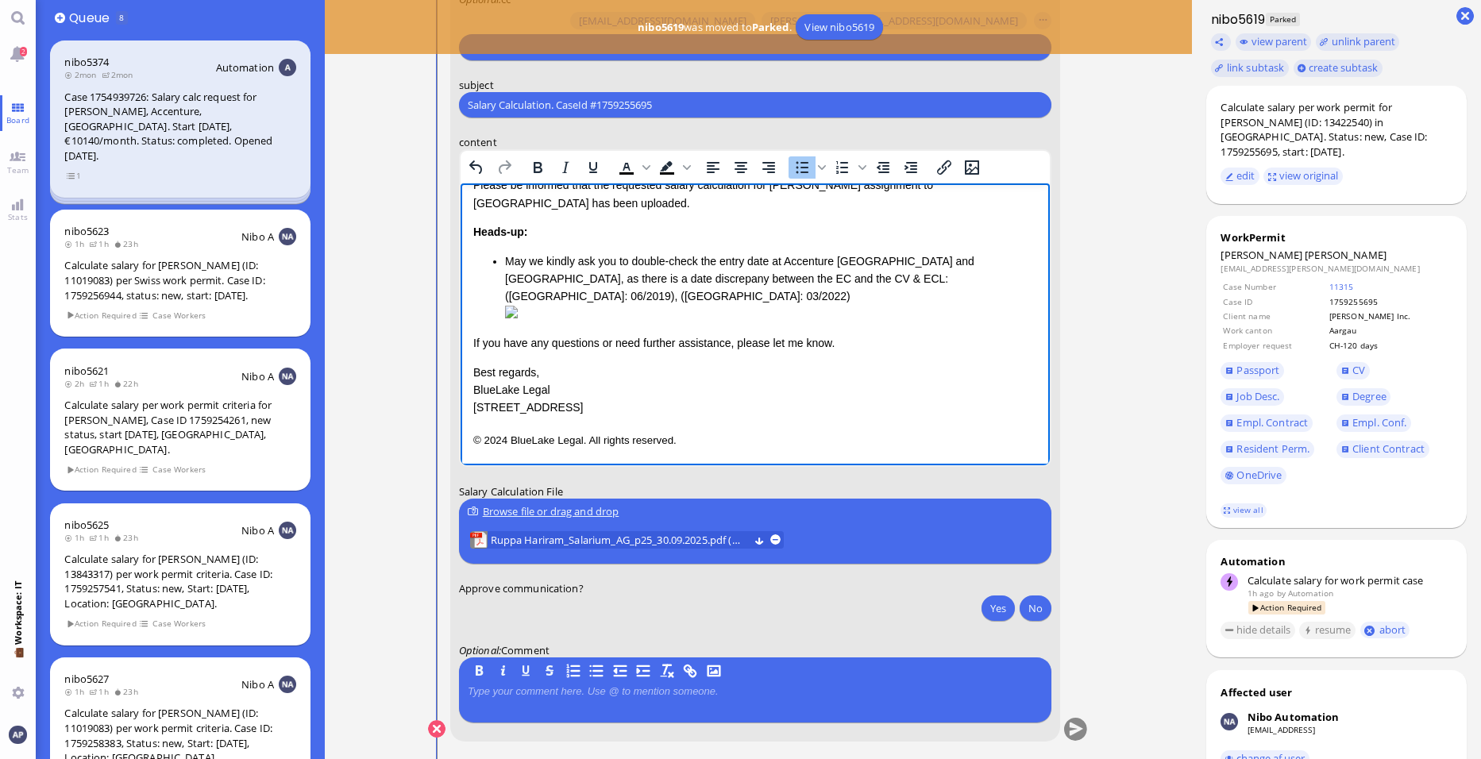
scroll to position [0, 0]
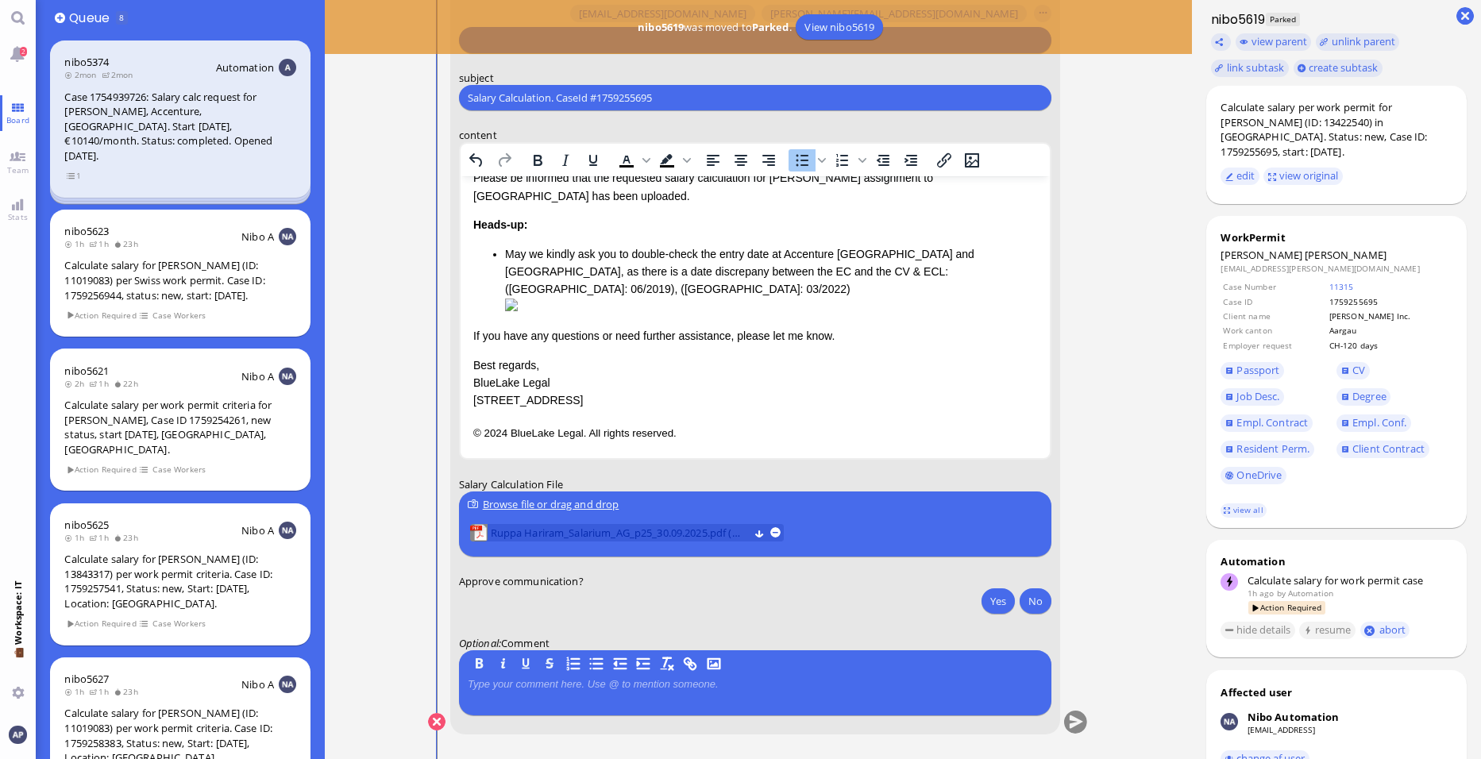
click at [658, 531] on span "Ruppa Hariram_Salarium_AG_p25_30.09.2025.pdf (68.9 kB)" at bounding box center [620, 532] width 258 height 17
click at [991, 601] on button "Yes" at bounding box center [998, 601] width 33 height 25
click at [1075, 730] on button "submit" at bounding box center [1076, 723] width 24 height 24
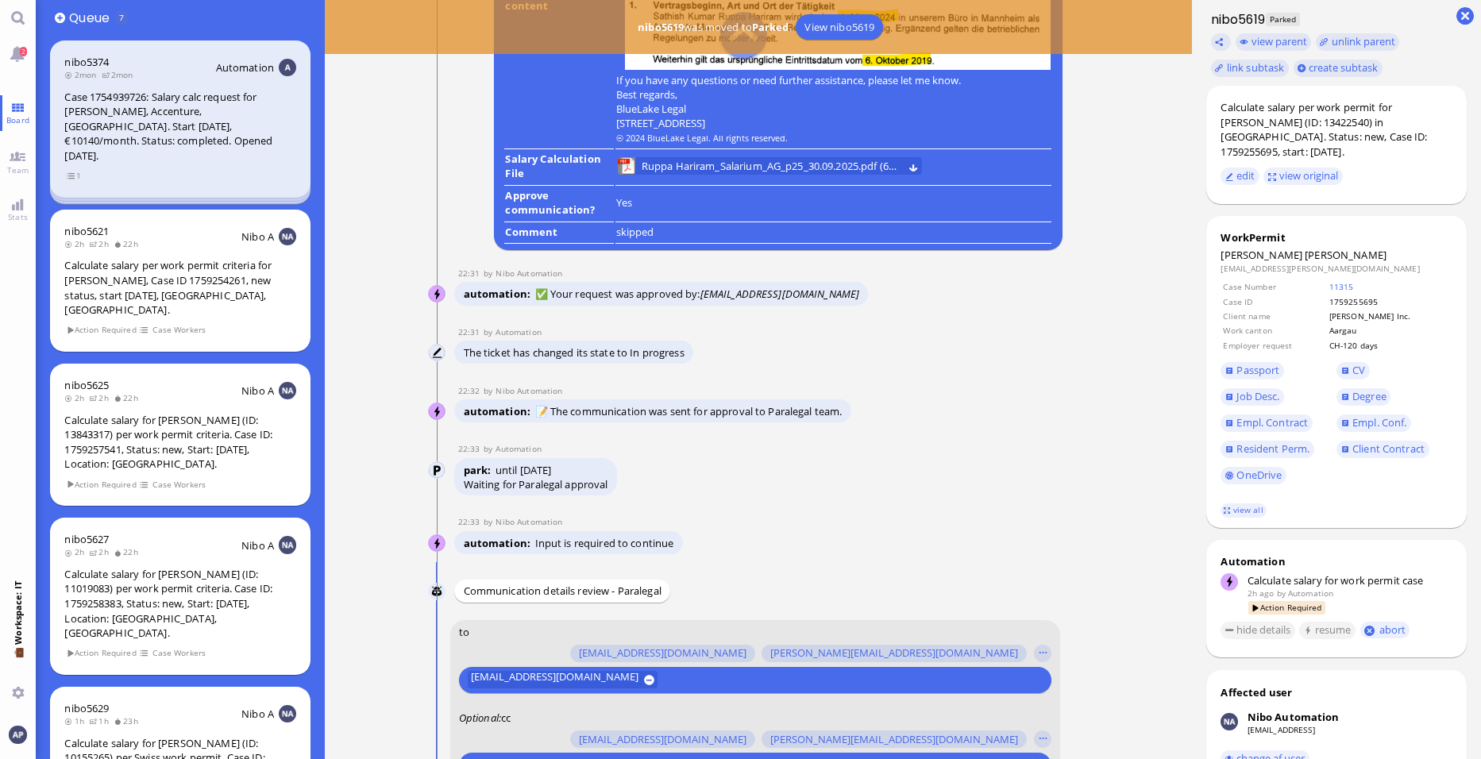
scroll to position [-873, 0]
